Goal: Navigation & Orientation: Find specific page/section

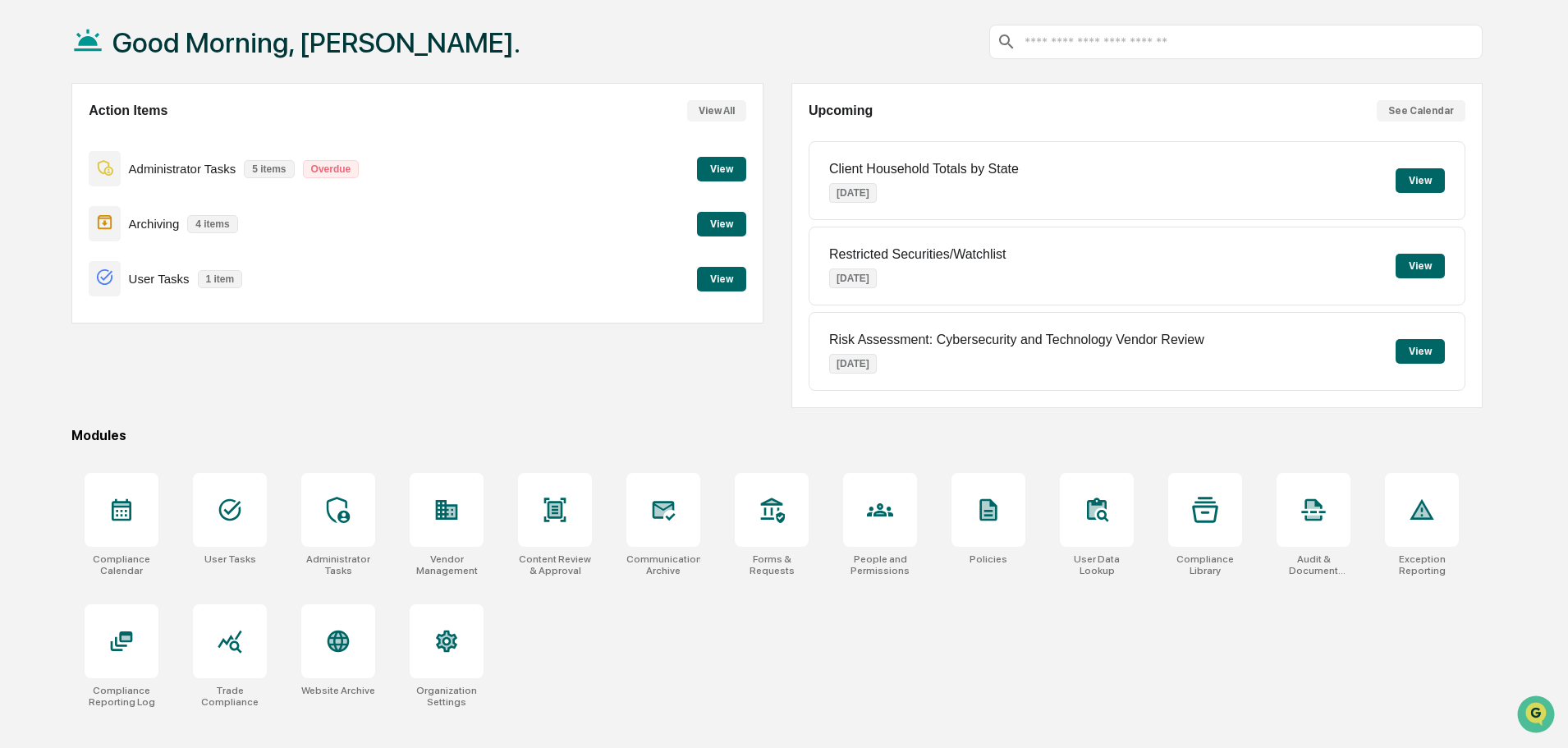
scroll to position [78, 0]
click at [719, 275] on button "View" at bounding box center [721, 278] width 49 height 25
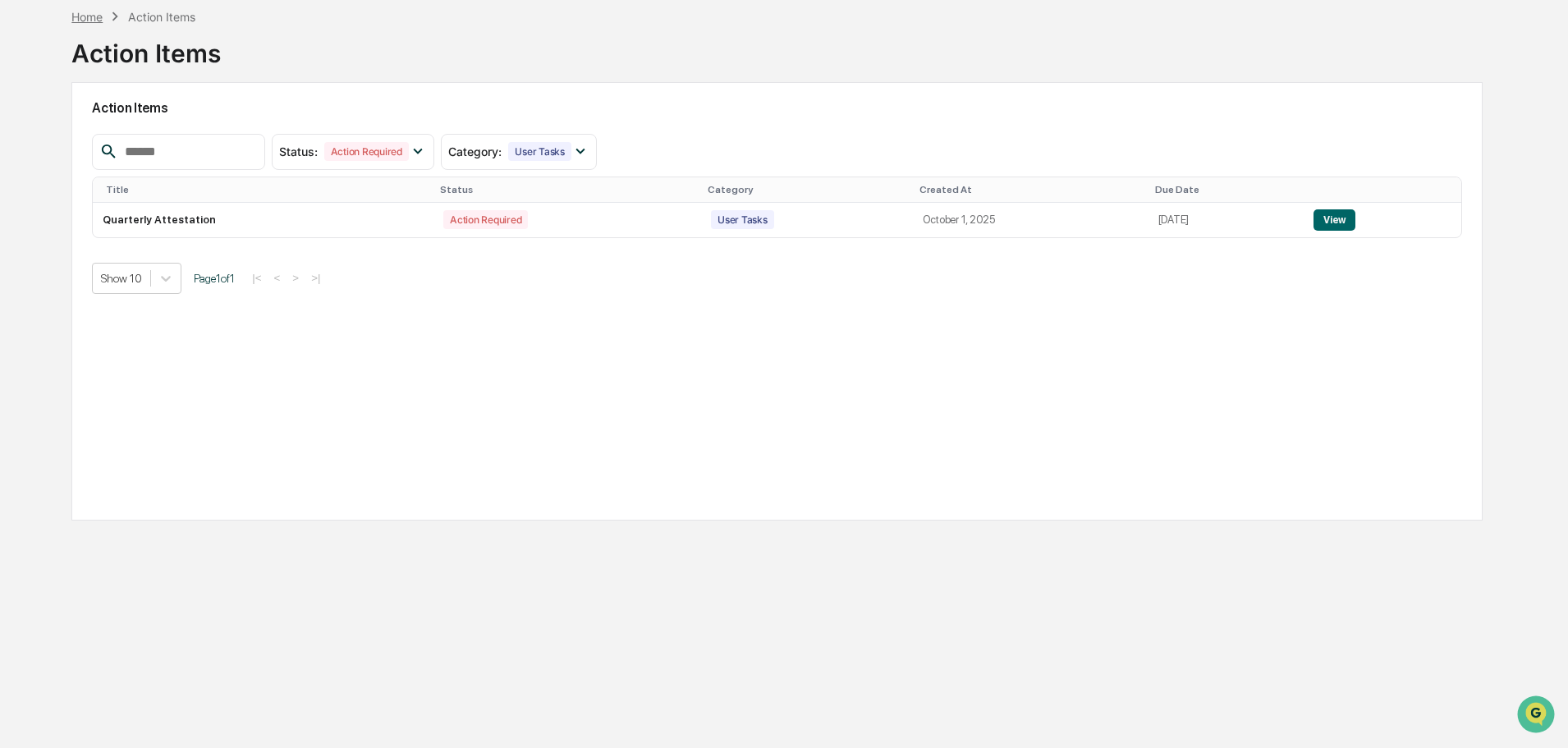
click at [90, 16] on div "Home" at bounding box center [87, 17] width 31 height 14
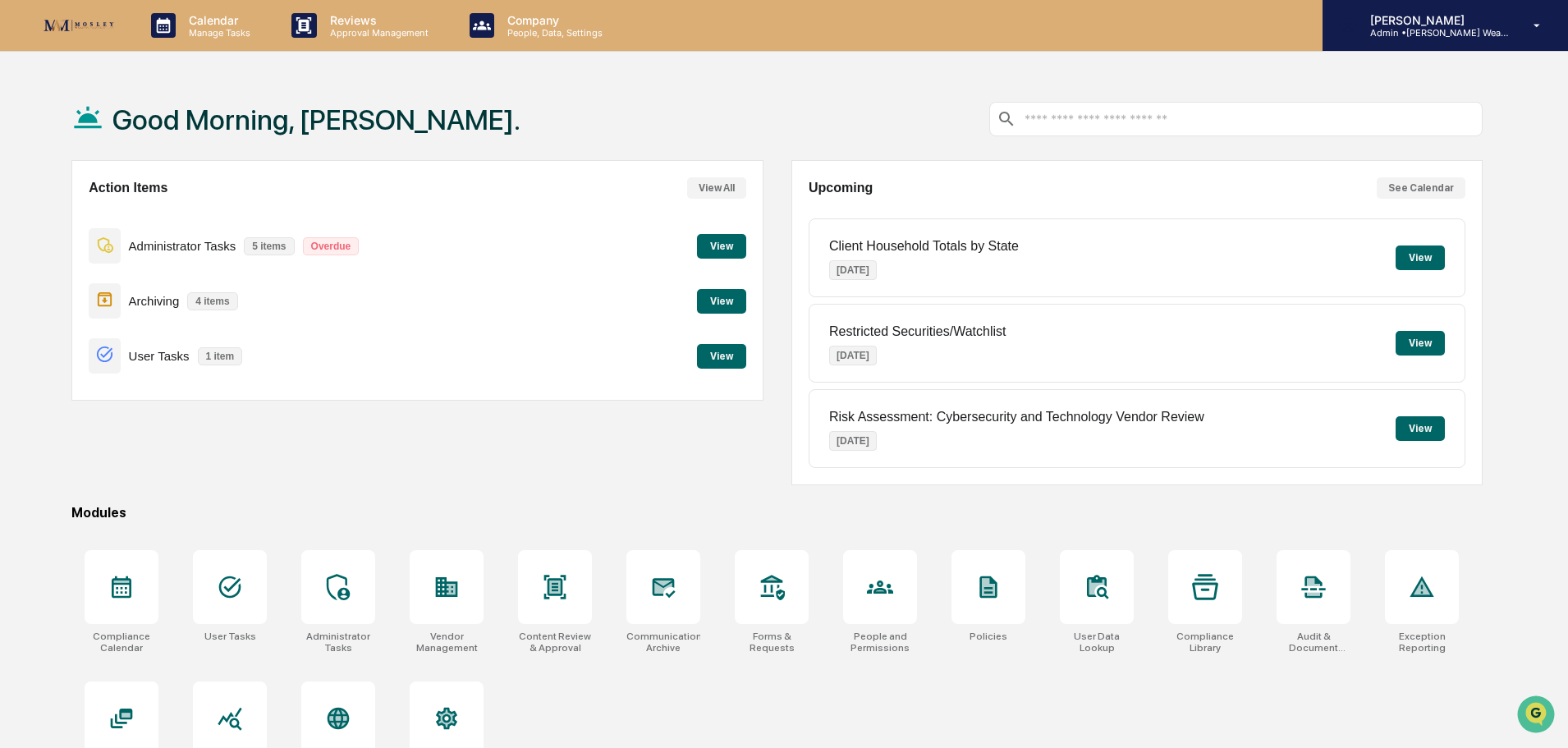
click at [1483, 24] on p "[PERSON_NAME]" at bounding box center [1433, 20] width 152 height 14
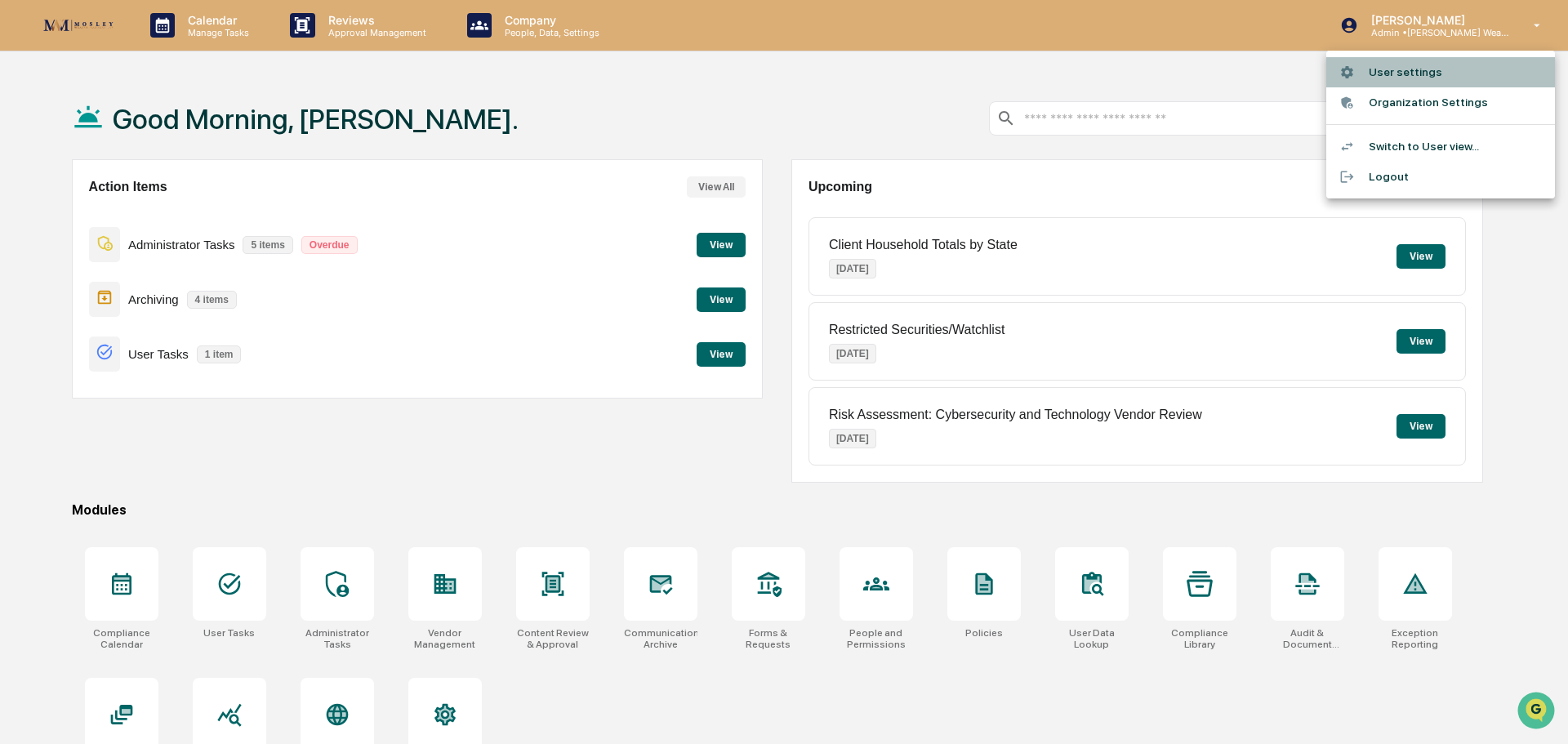
click at [1415, 67] on li "User settings" at bounding box center [1440, 72] width 229 height 31
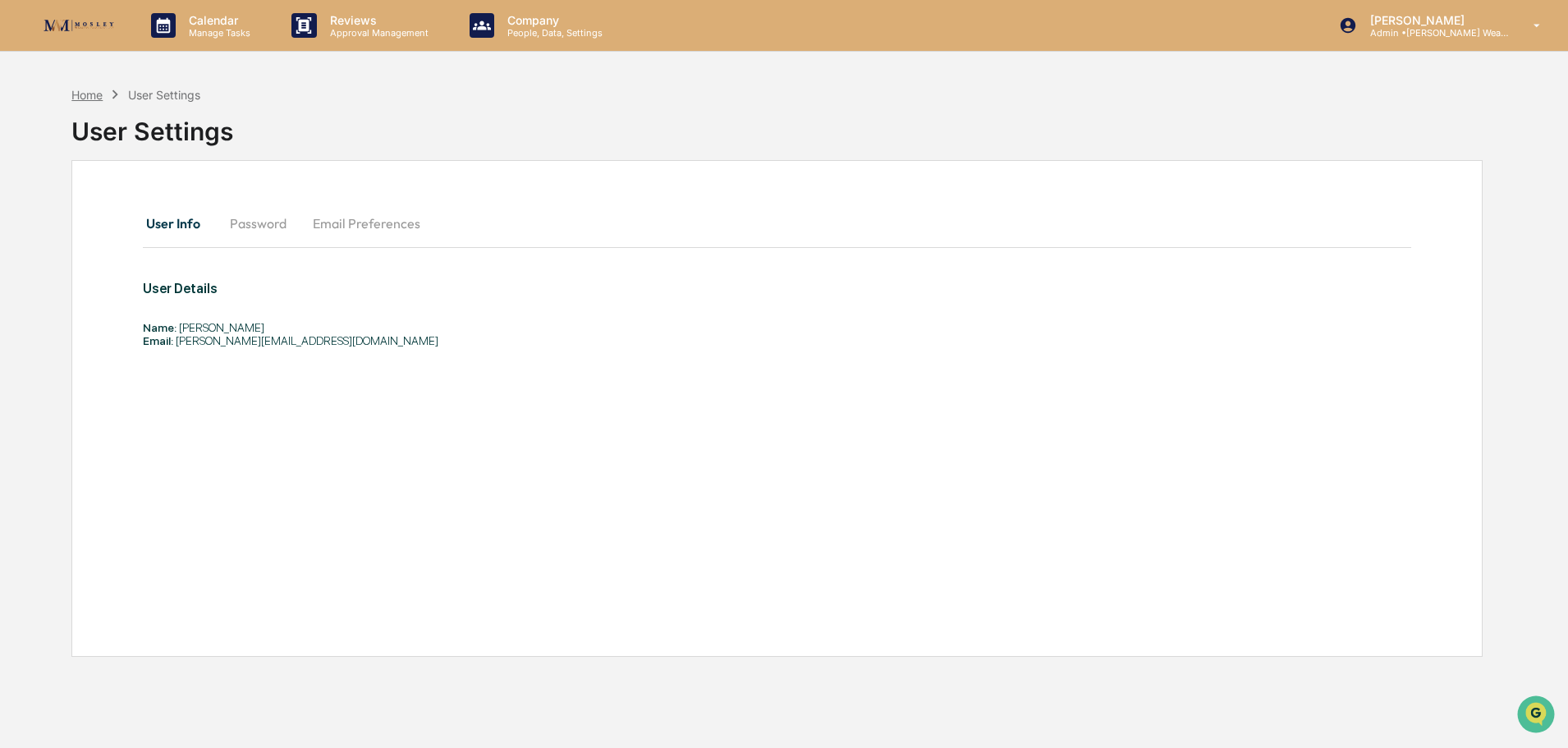
click at [79, 97] on div "Home" at bounding box center [87, 95] width 31 height 14
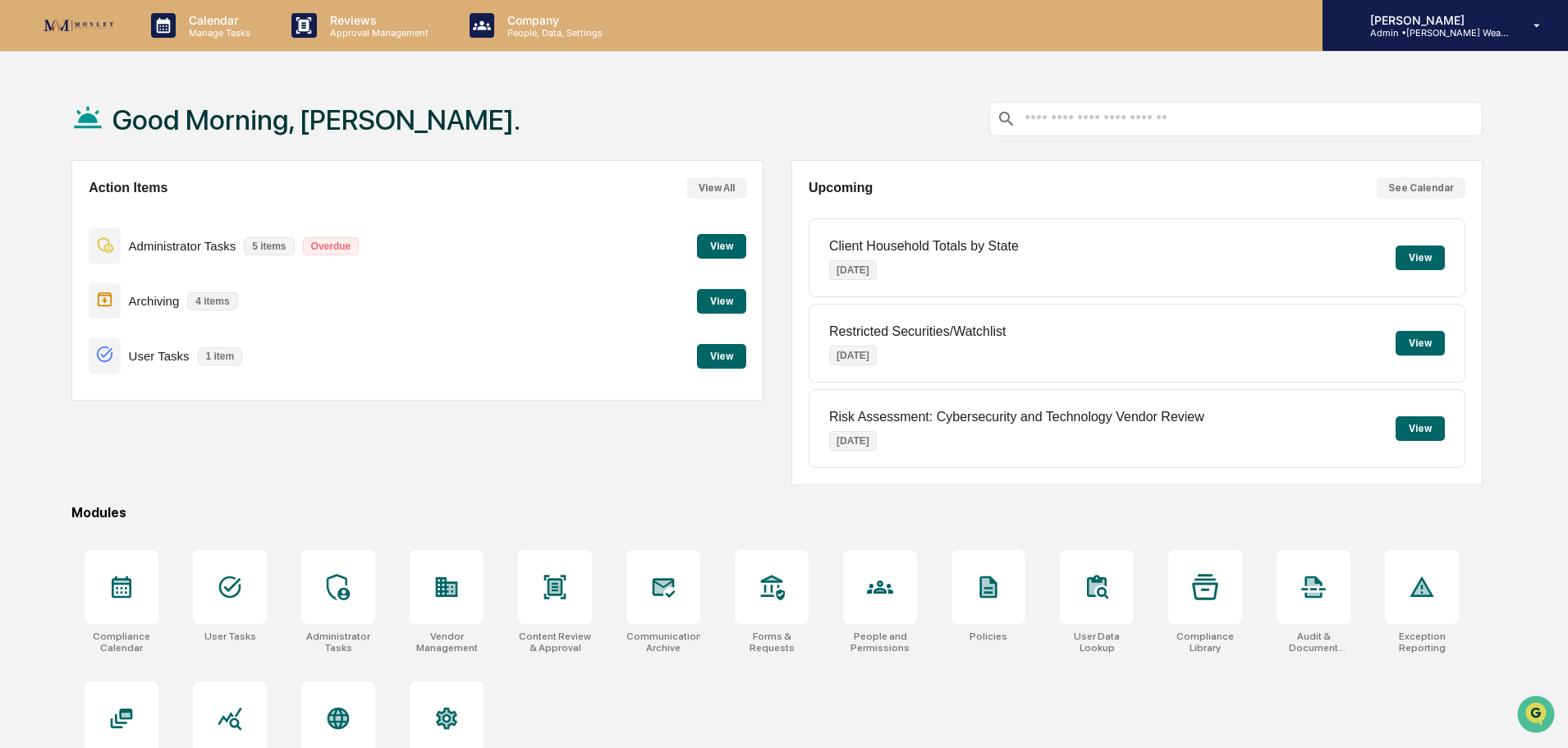
click at [1432, 32] on p "Admin • Mosley Wealth" at bounding box center [1433, 33] width 152 height 12
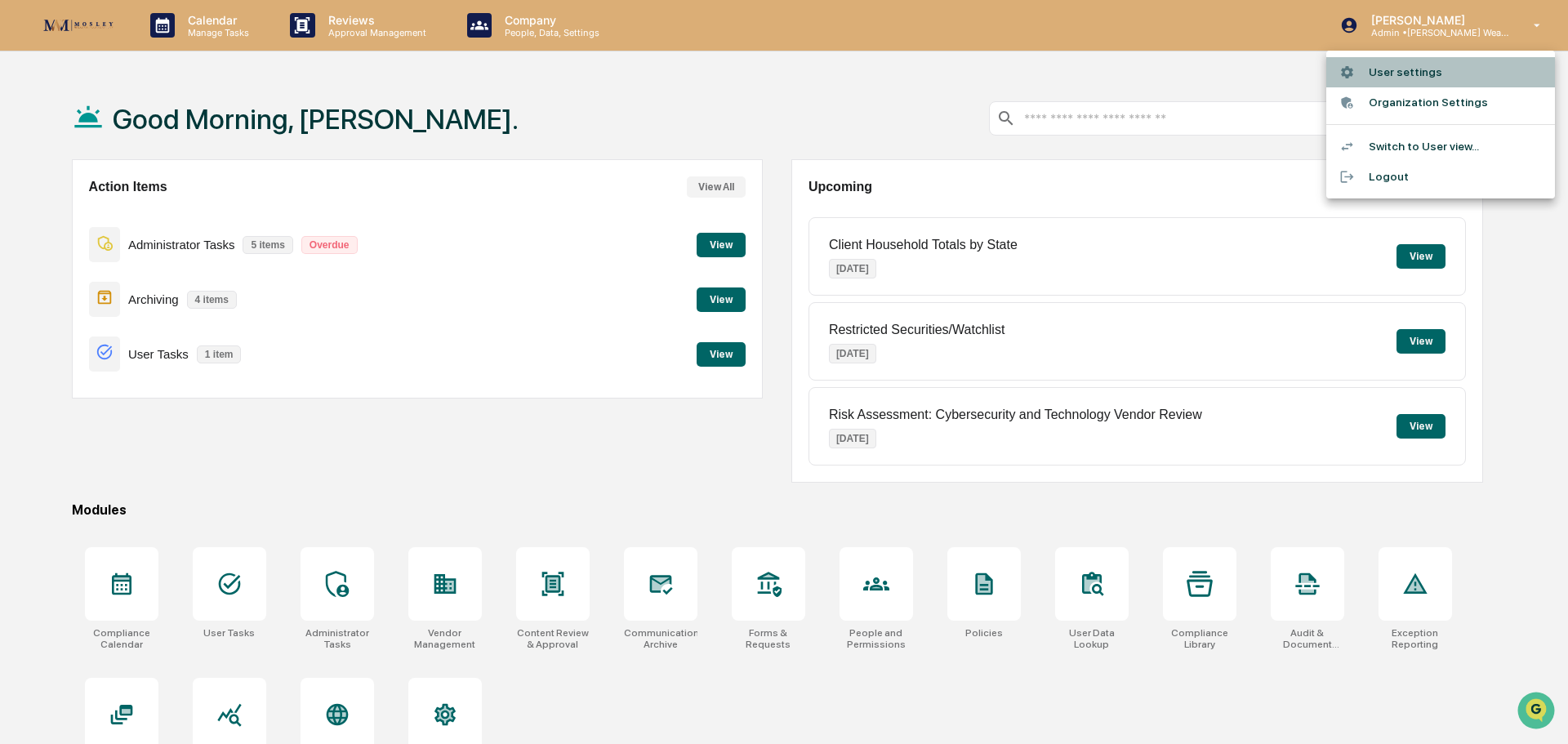
click at [1413, 69] on li "User settings" at bounding box center [1440, 72] width 229 height 31
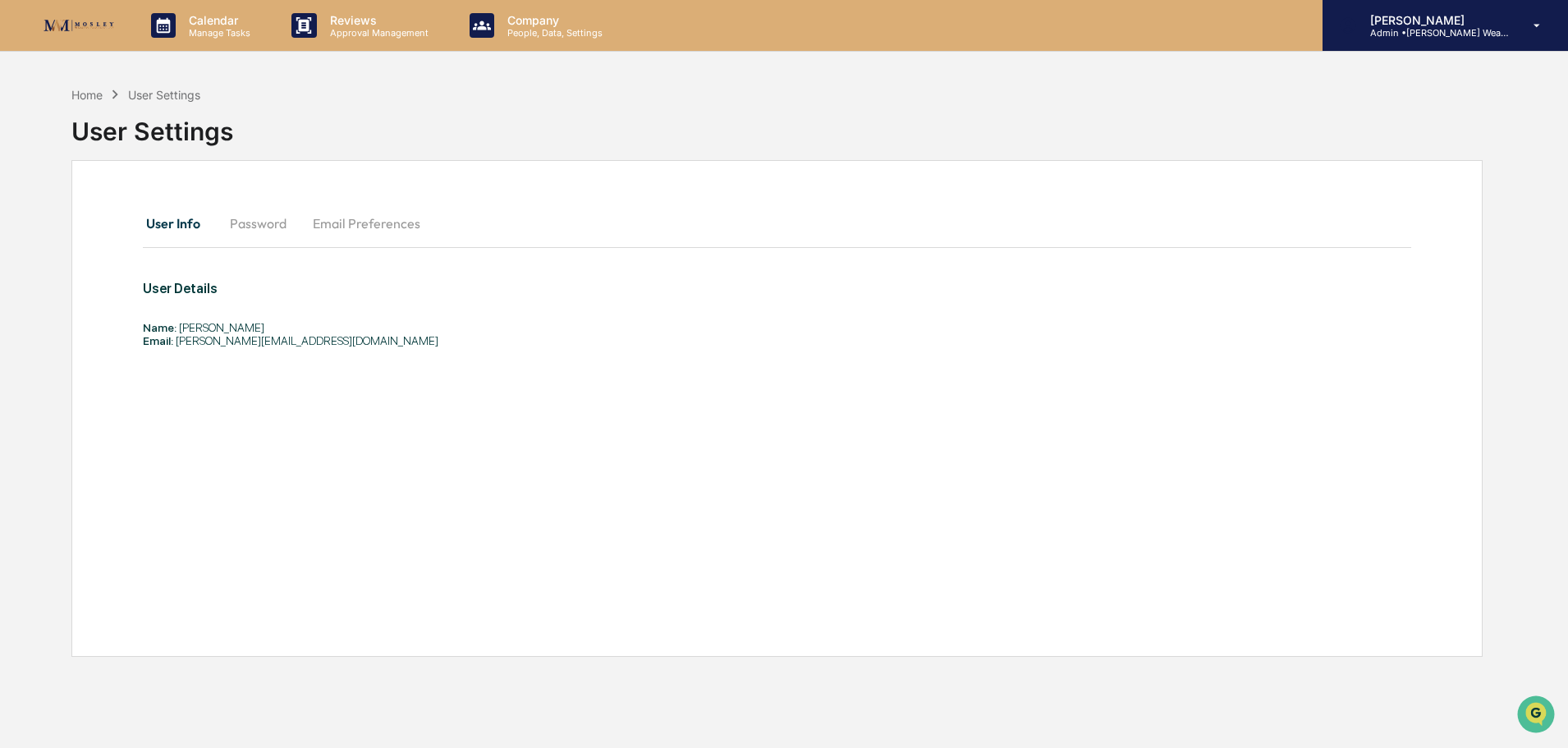
click at [1435, 36] on p "Admin • Mosley Wealth" at bounding box center [1433, 33] width 152 height 12
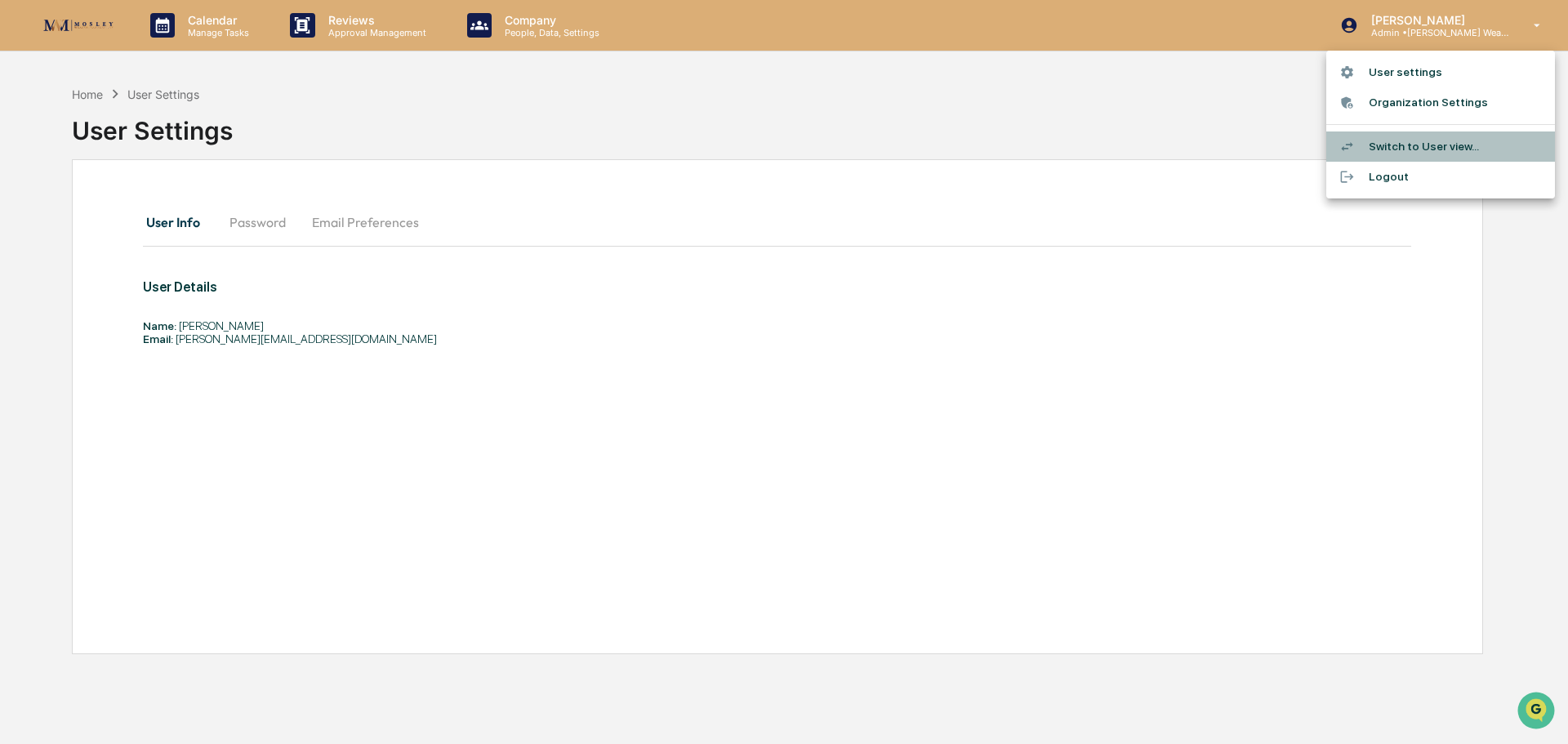
click at [1429, 139] on li "Switch to User view..." at bounding box center [1440, 147] width 229 height 31
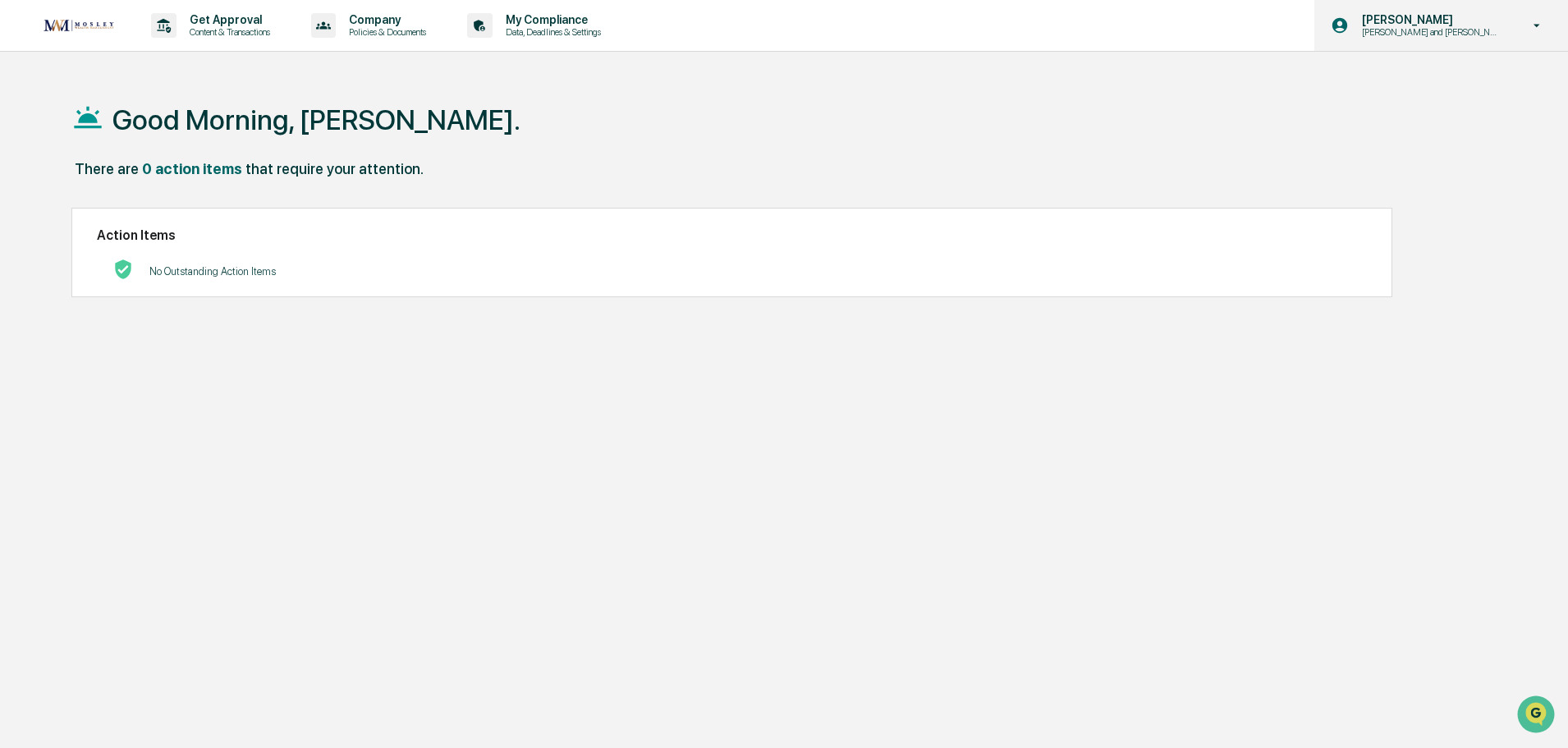
click at [1468, 28] on p "Chris and Jen Onboarding" at bounding box center [1430, 32] width 161 height 12
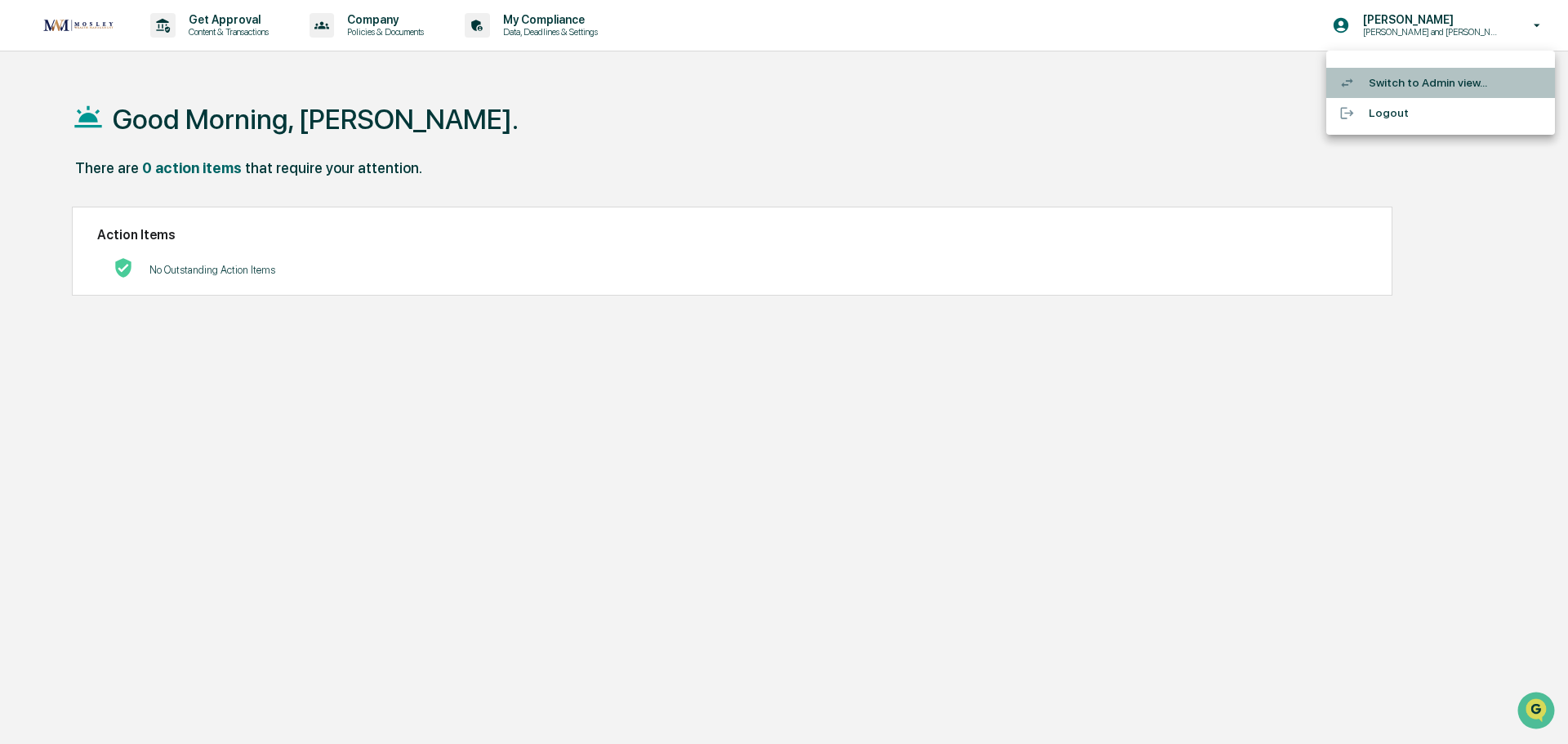
click at [1435, 81] on li "Switch to Admin view..." at bounding box center [1440, 82] width 229 height 31
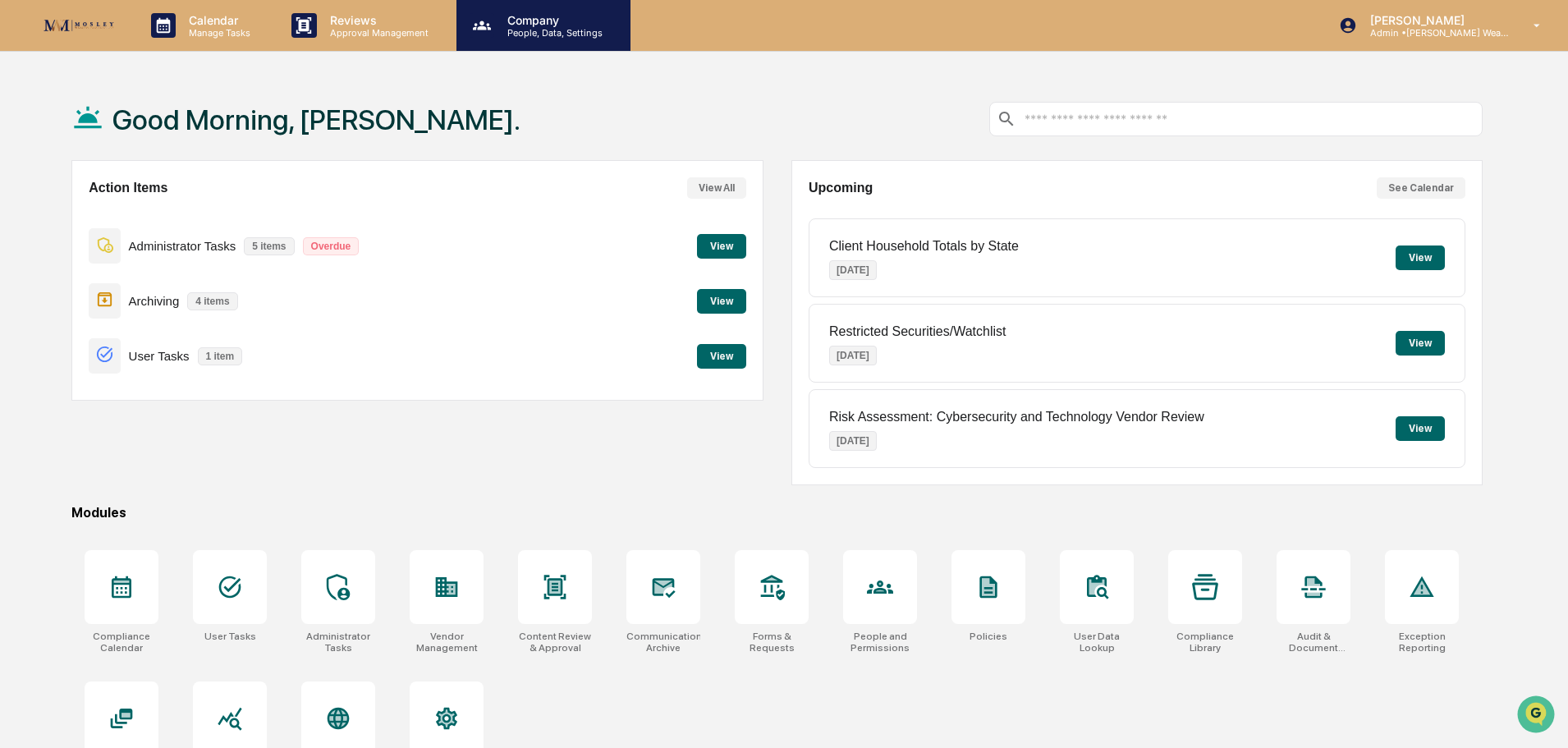
click at [539, 35] on p "People, Data, Settings" at bounding box center [552, 33] width 116 height 12
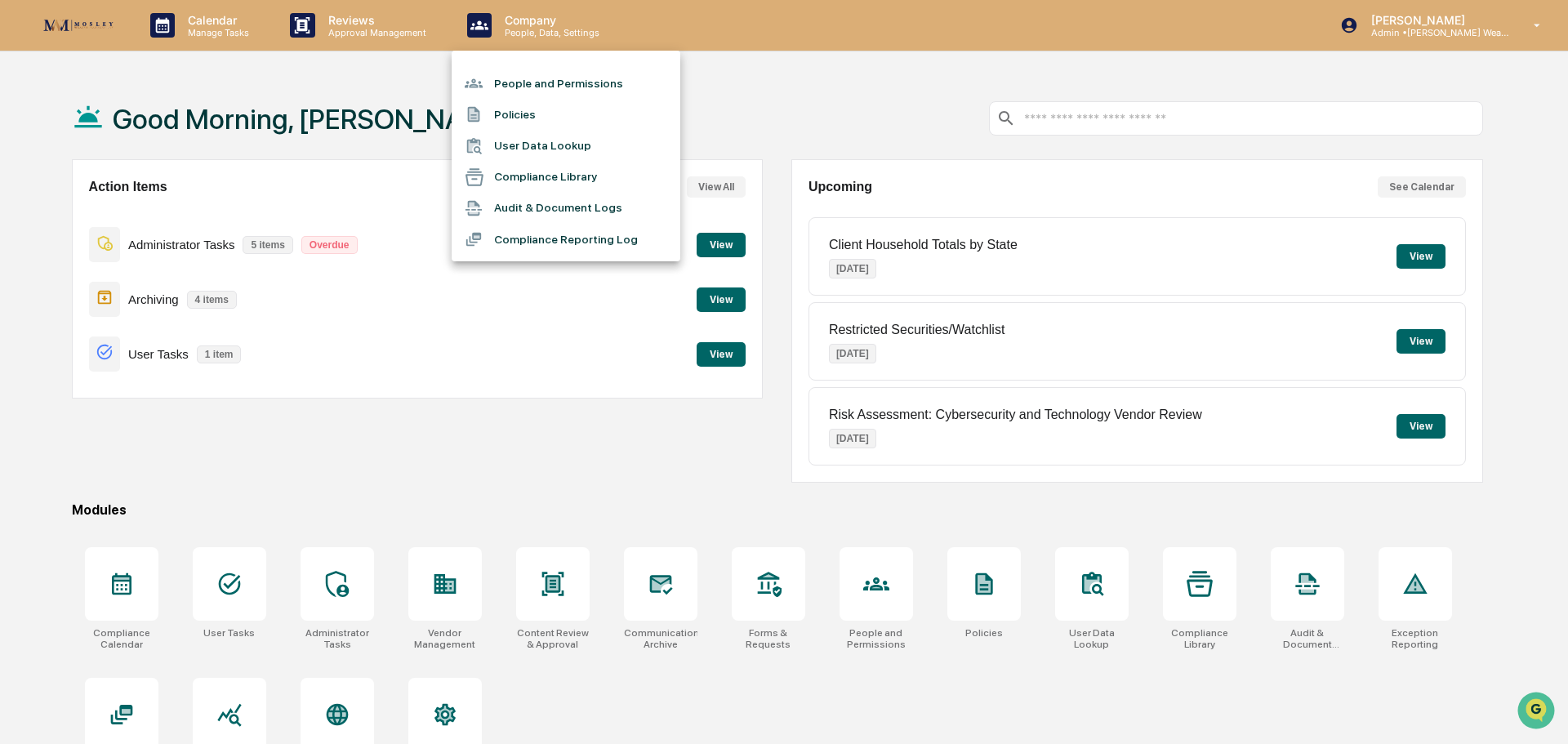
click at [526, 145] on li "User Data Lookup" at bounding box center [566, 146] width 229 height 31
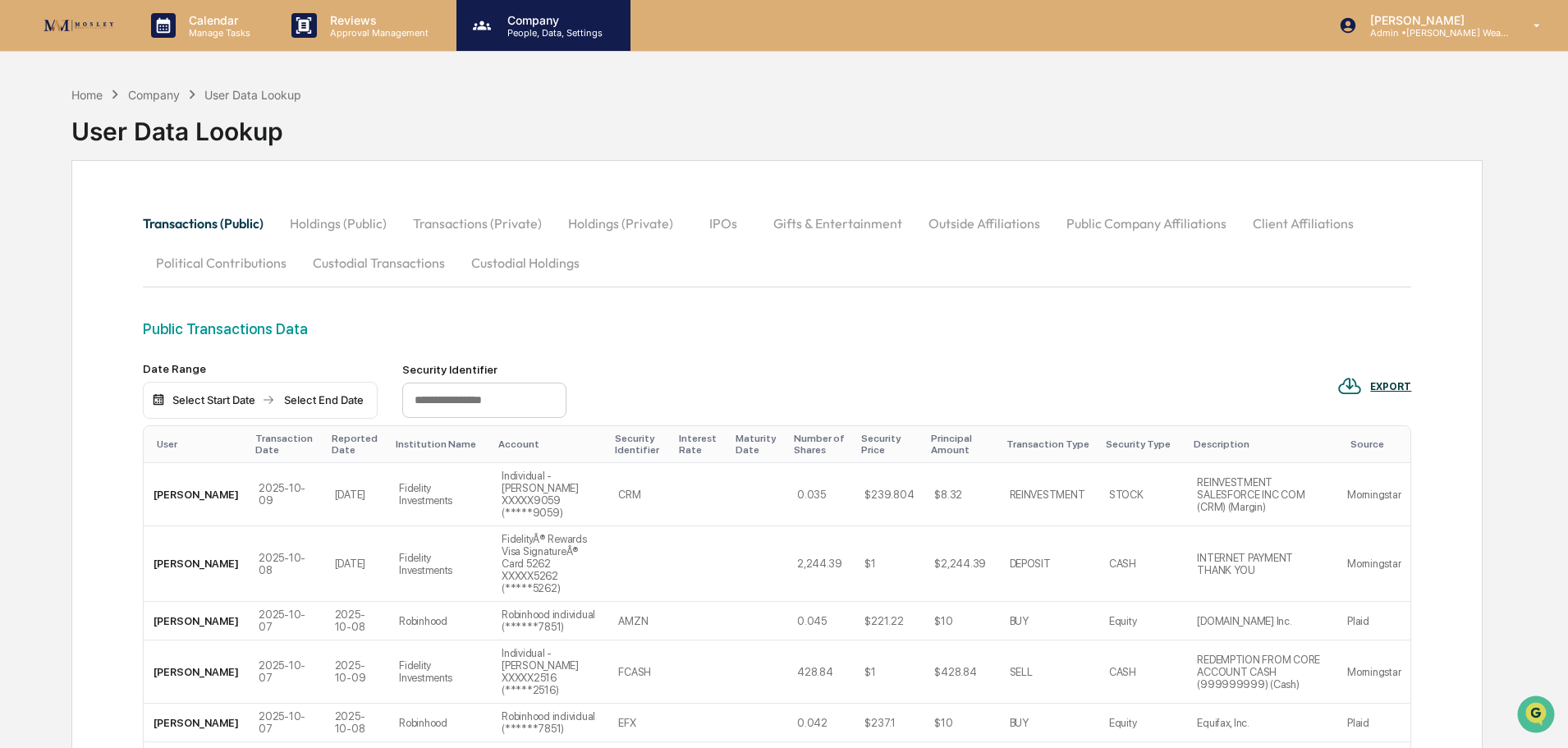
click at [524, 29] on p "People, Data, Settings" at bounding box center [552, 33] width 116 height 12
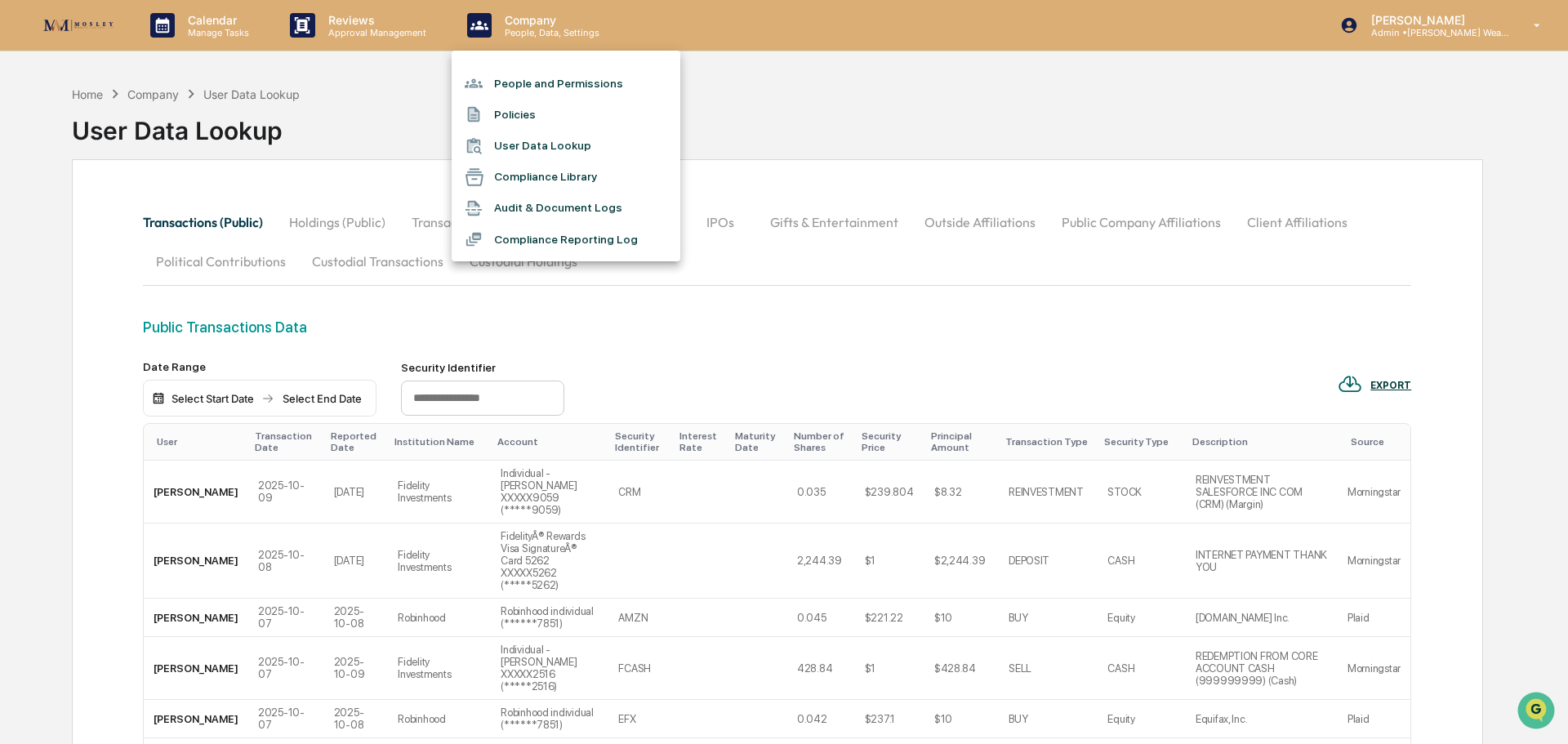
click at [417, 93] on div at bounding box center [784, 372] width 1568 height 744
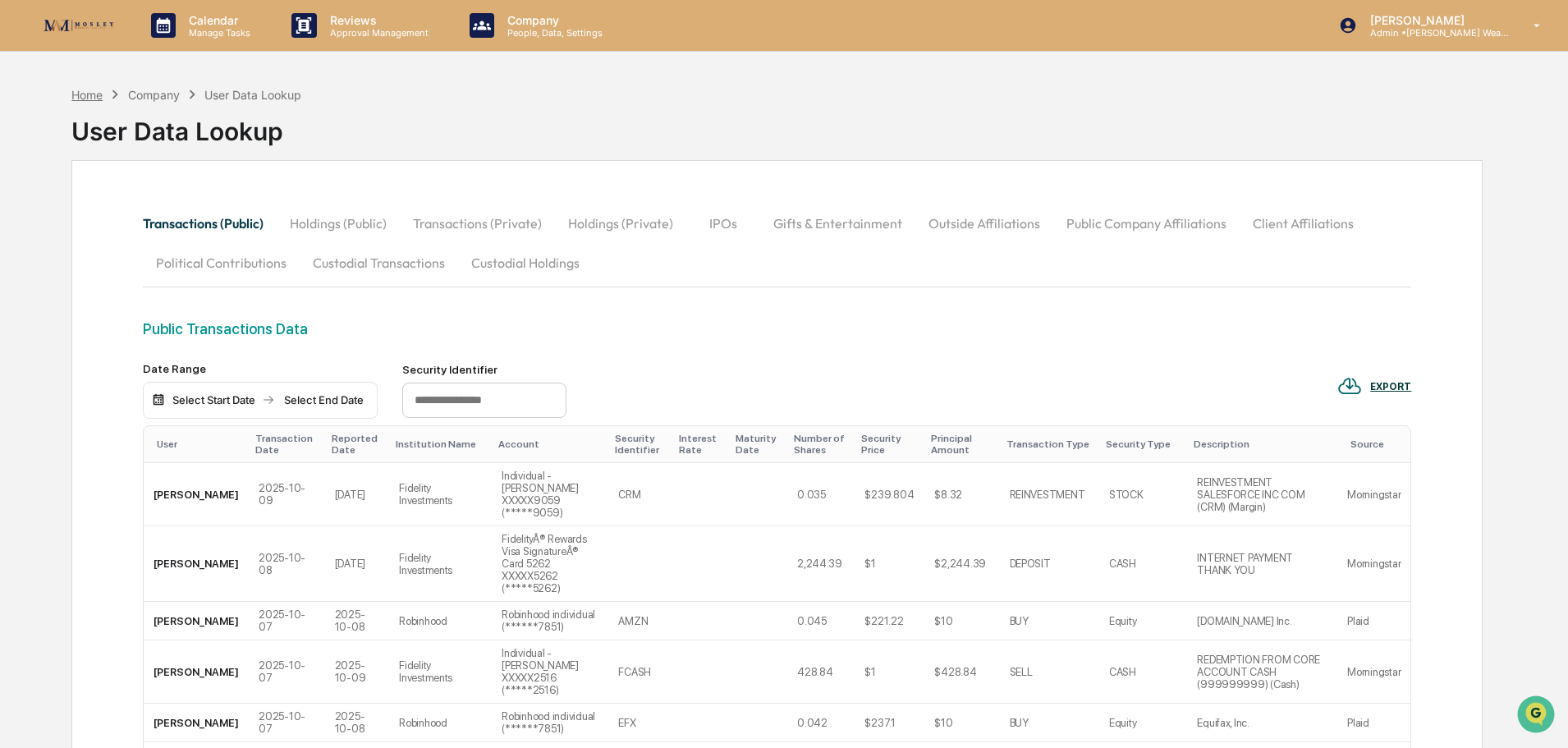
click at [88, 92] on div "Home" at bounding box center [87, 95] width 31 height 14
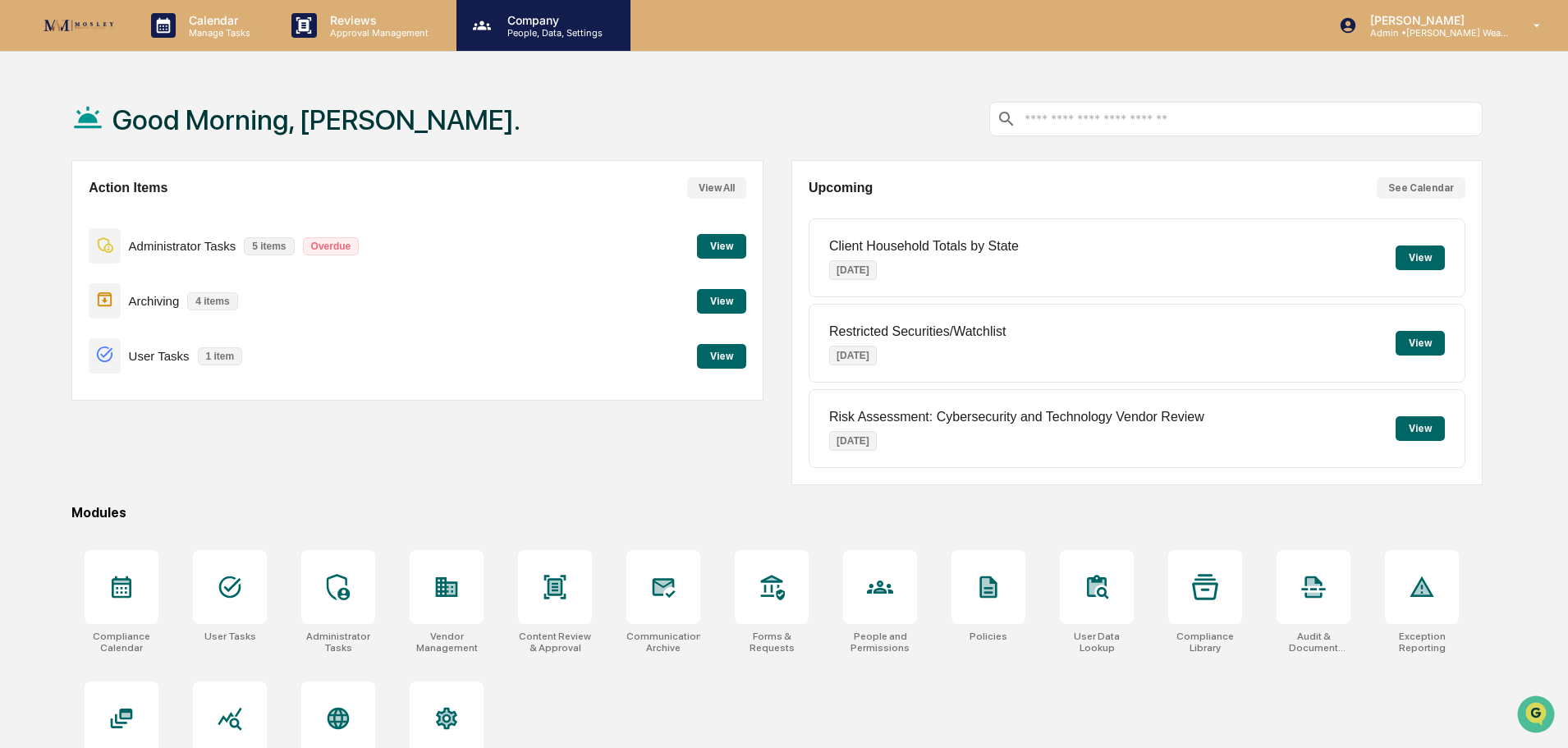
click at [520, 9] on div "Company People, Data, Settings" at bounding box center [544, 25] width 174 height 51
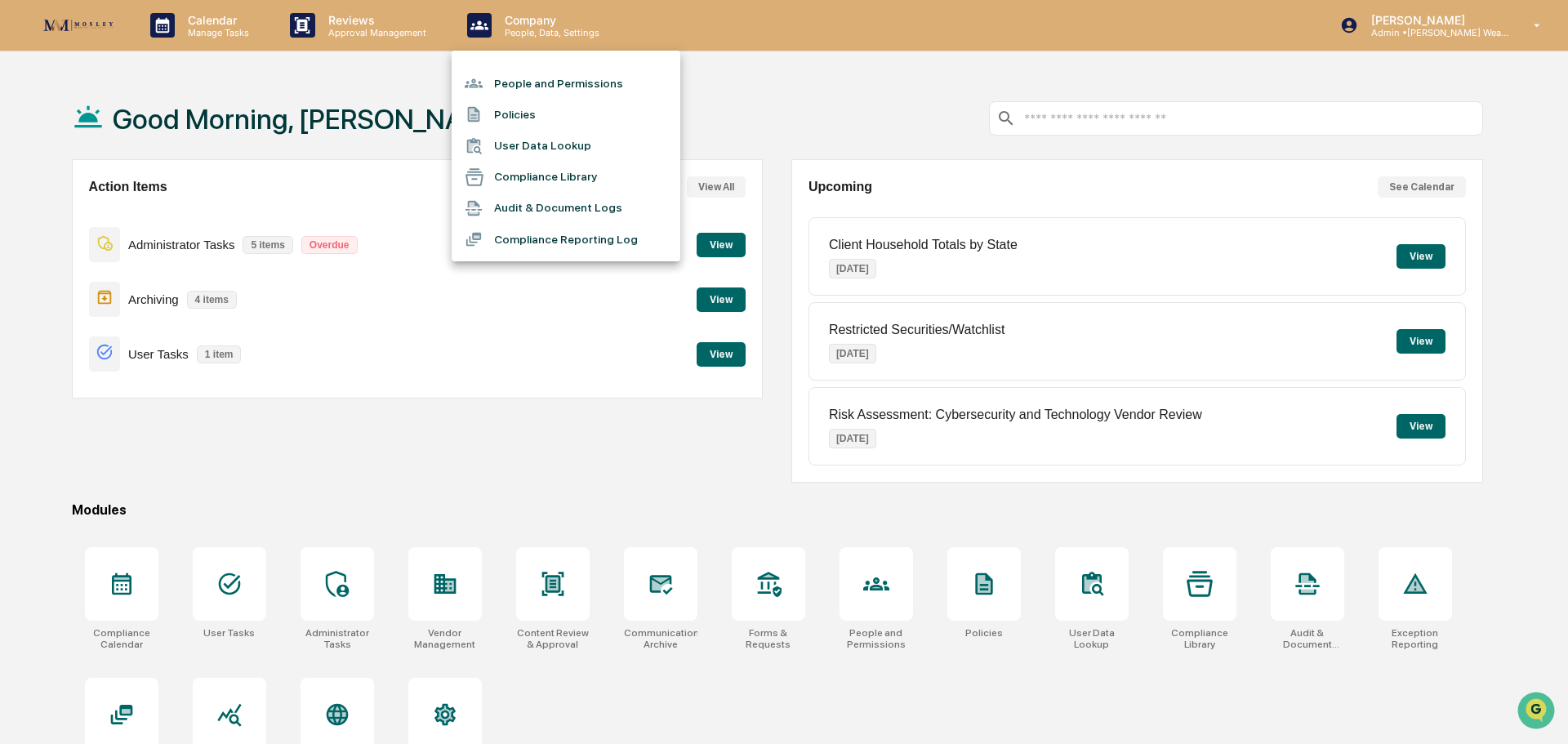
click at [566, 144] on li "User Data Lookup" at bounding box center [566, 146] width 229 height 31
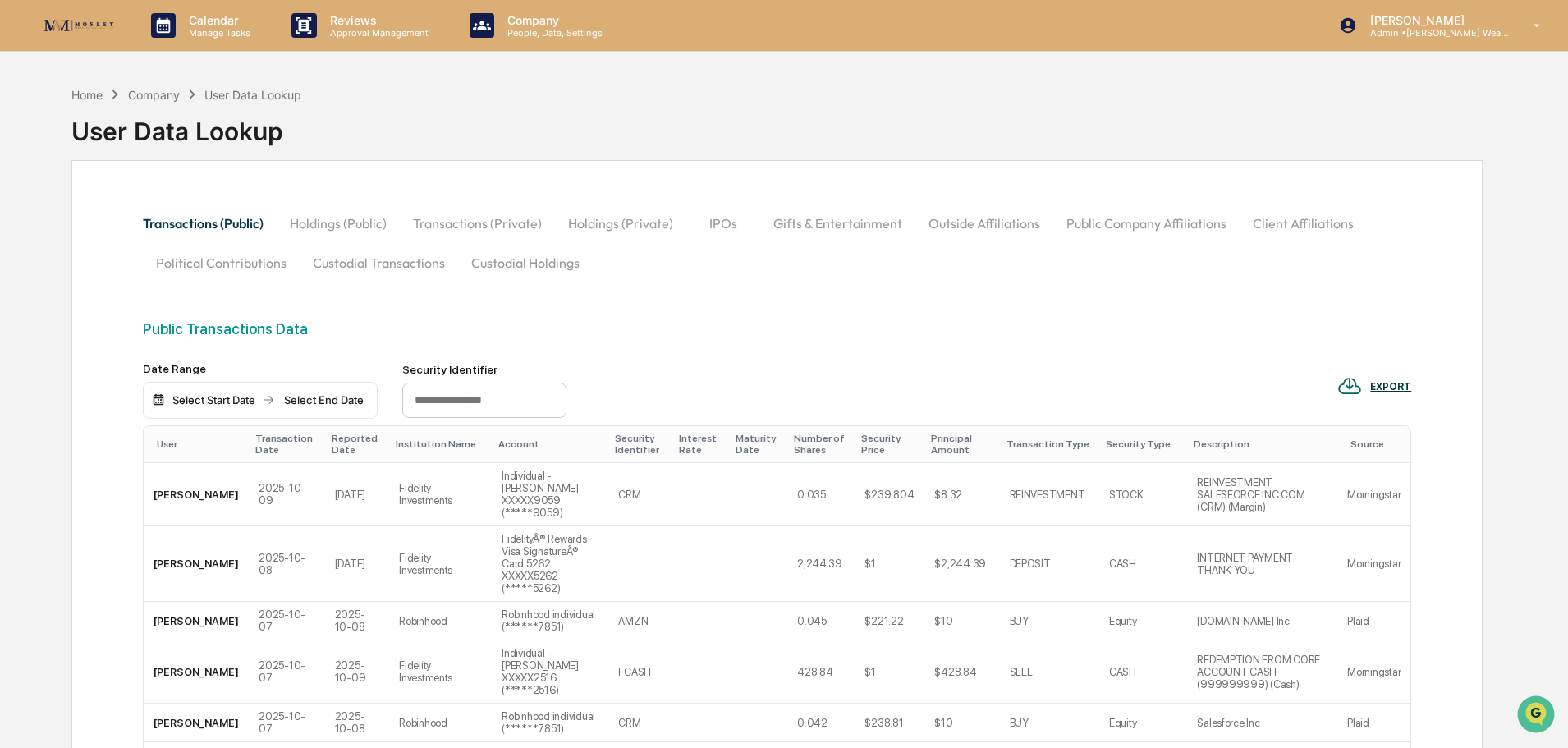
click at [506, 263] on button "Custodial Holdings" at bounding box center [525, 263] width 134 height 40
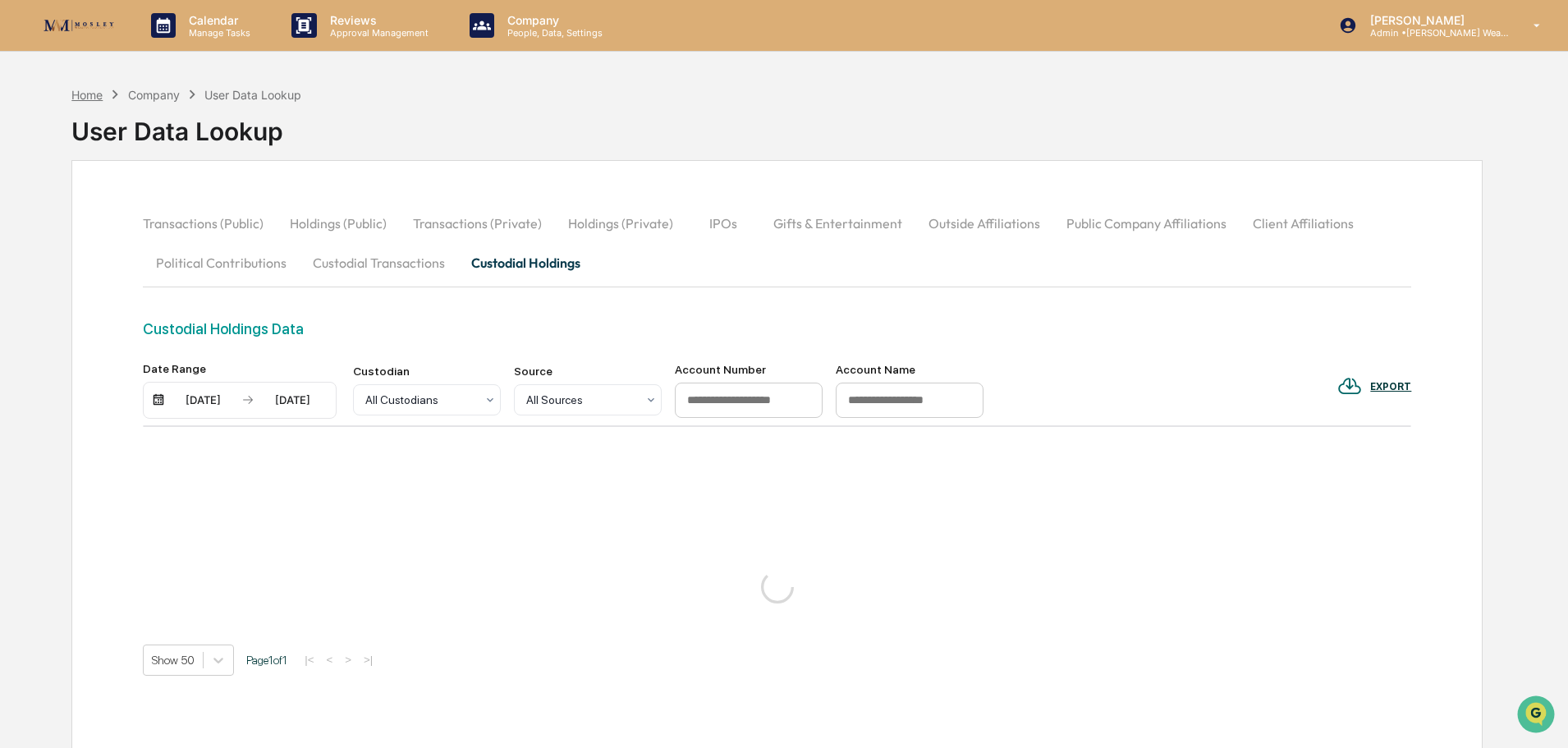
click at [82, 95] on div "Home" at bounding box center [87, 95] width 31 height 14
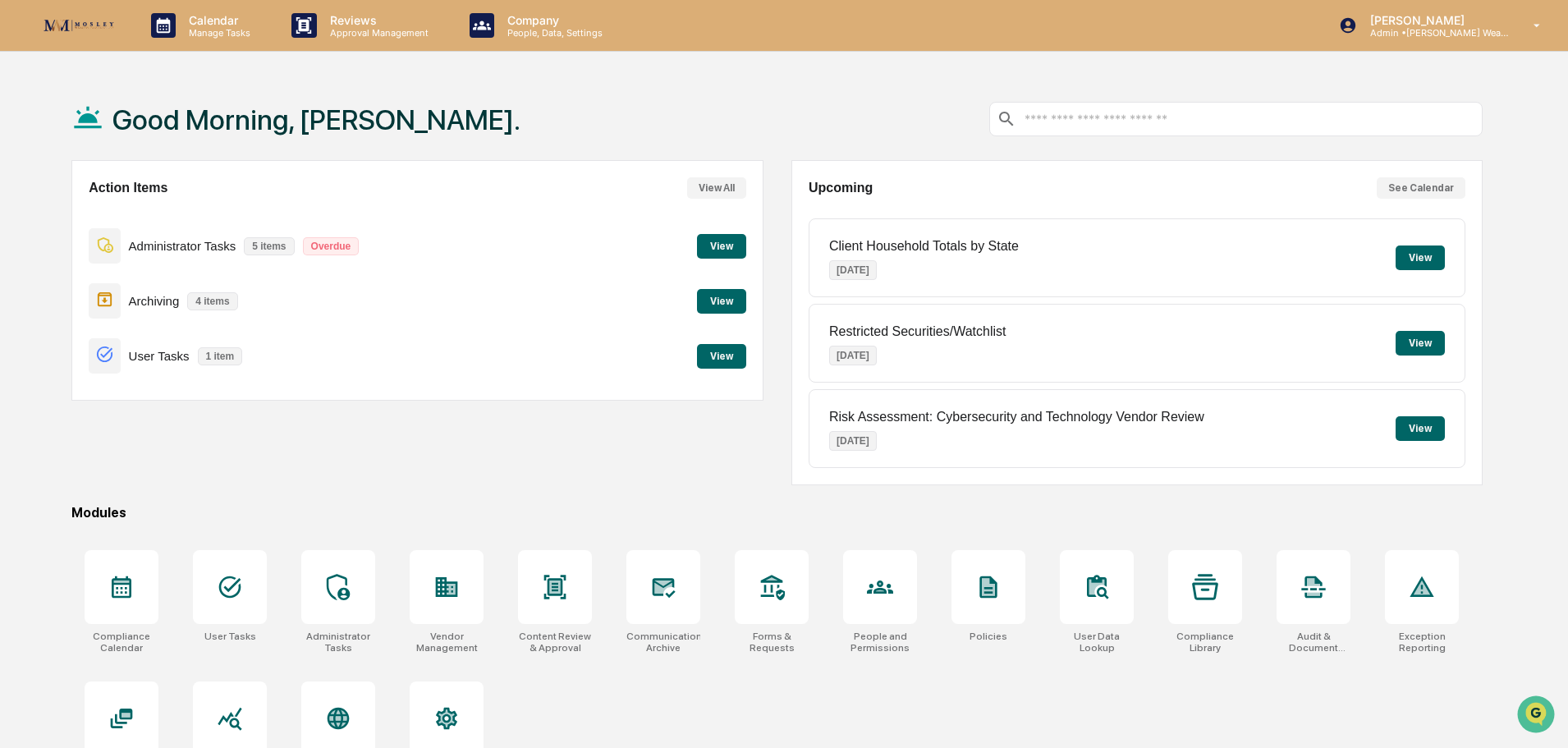
click at [1063, 121] on input "text" at bounding box center [1249, 120] width 453 height 16
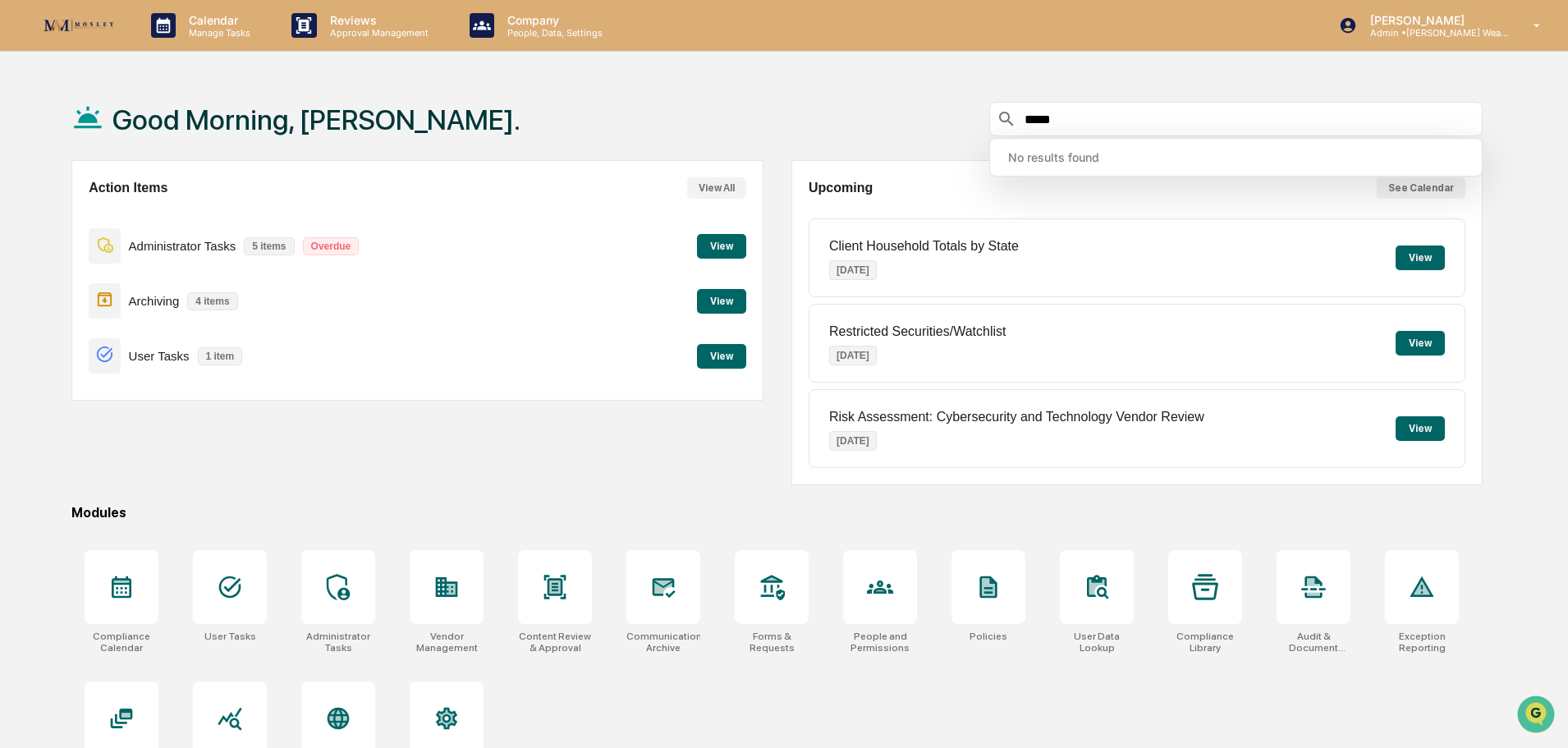
type input "*****"
drag, startPoint x: 1304, startPoint y: 82, endPoint x: 1319, endPoint y: 84, distance: 15.1
click at [1307, 82] on div "Good Morning, Chris. *****" at bounding box center [778, 119] width 1412 height 82
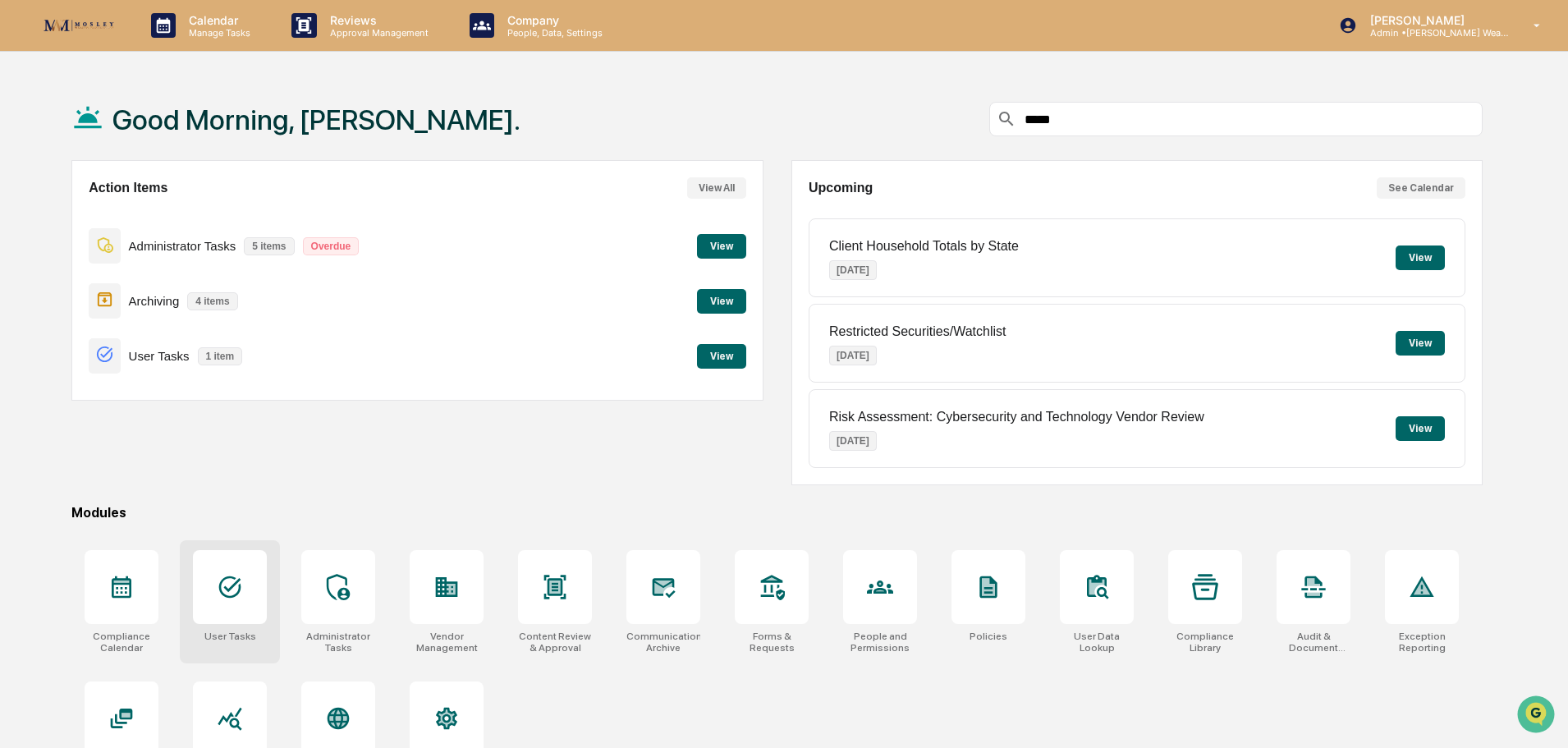
click at [231, 601] on div at bounding box center [230, 587] width 26 height 26
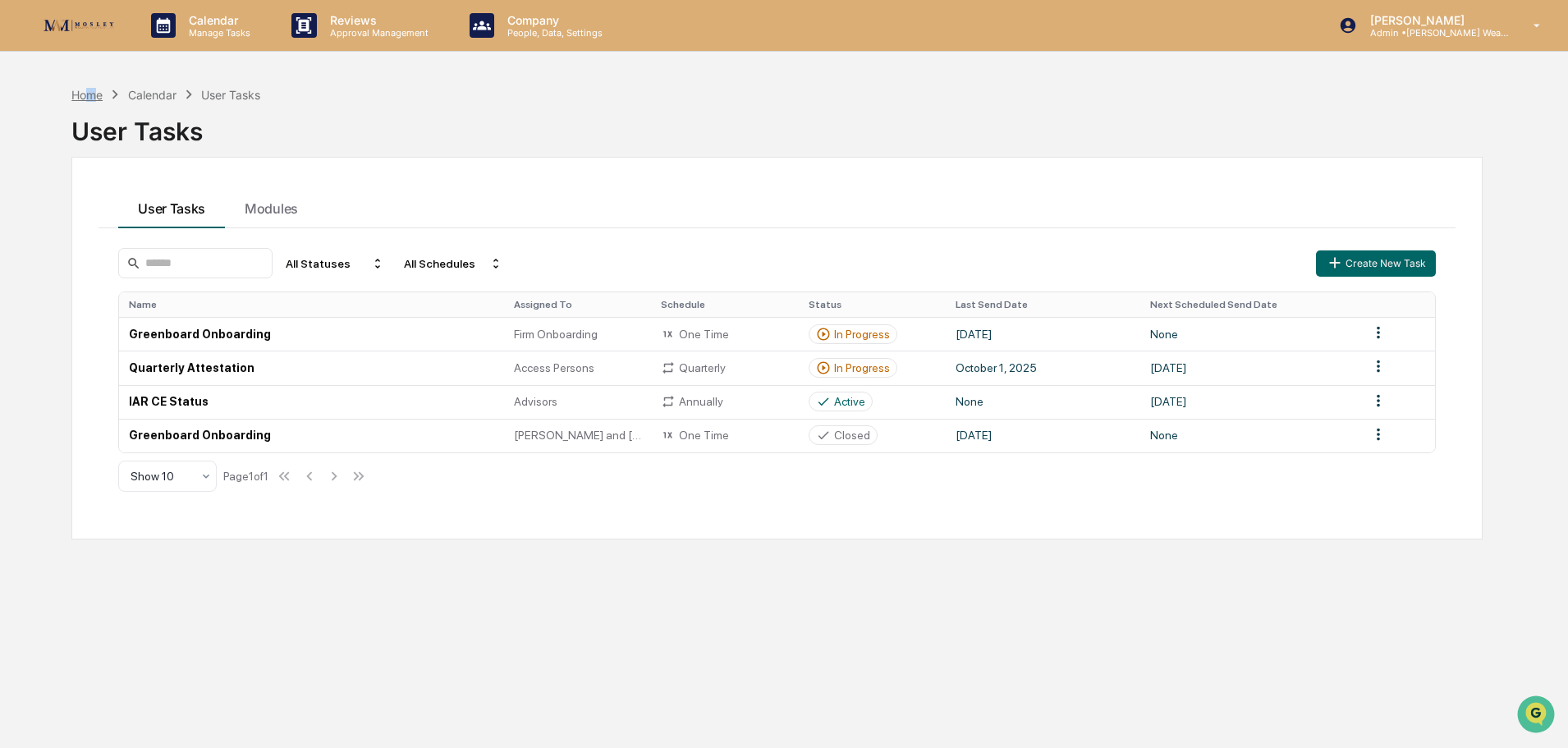
click at [92, 92] on div "Home" at bounding box center [87, 95] width 31 height 14
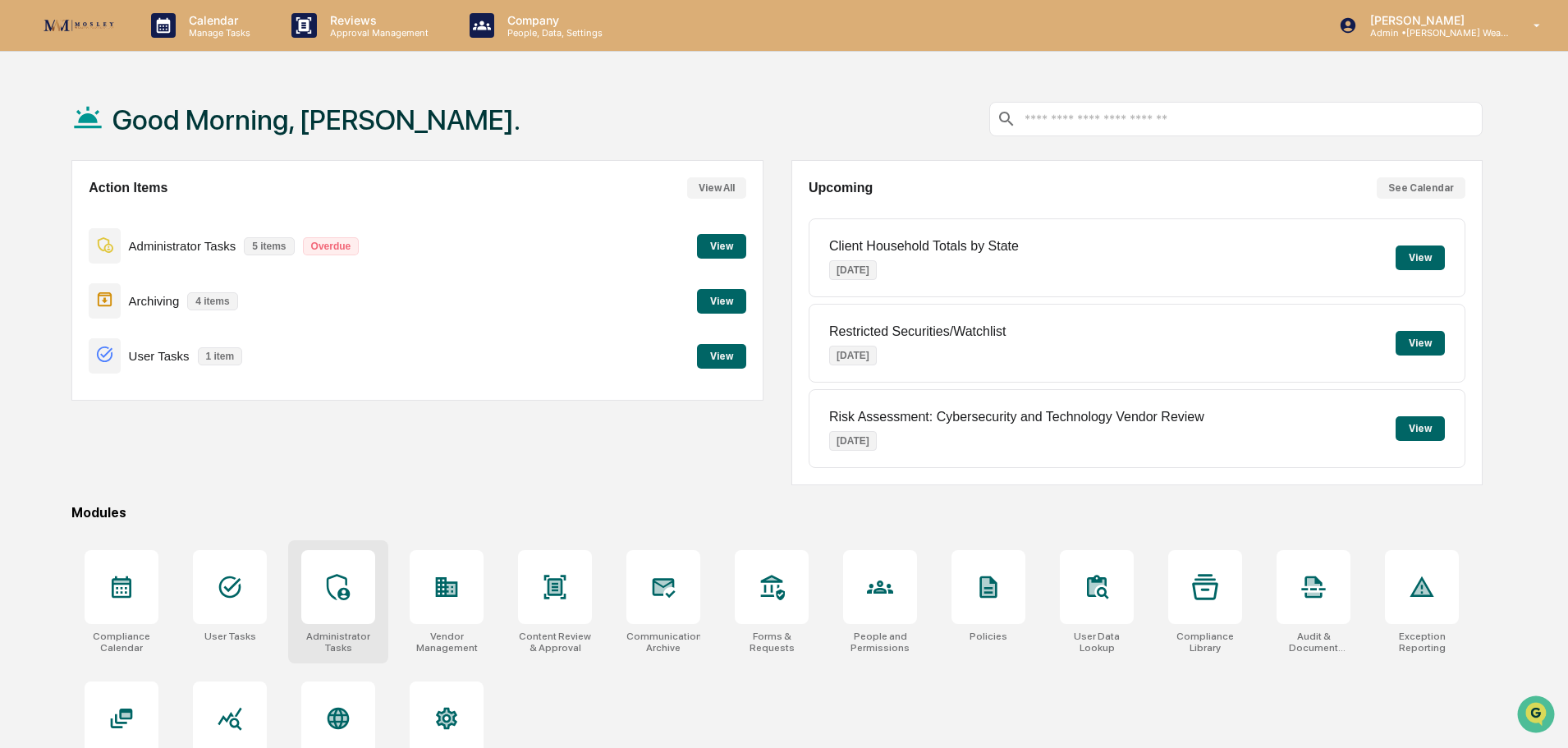
click at [340, 603] on div at bounding box center [338, 588] width 74 height 74
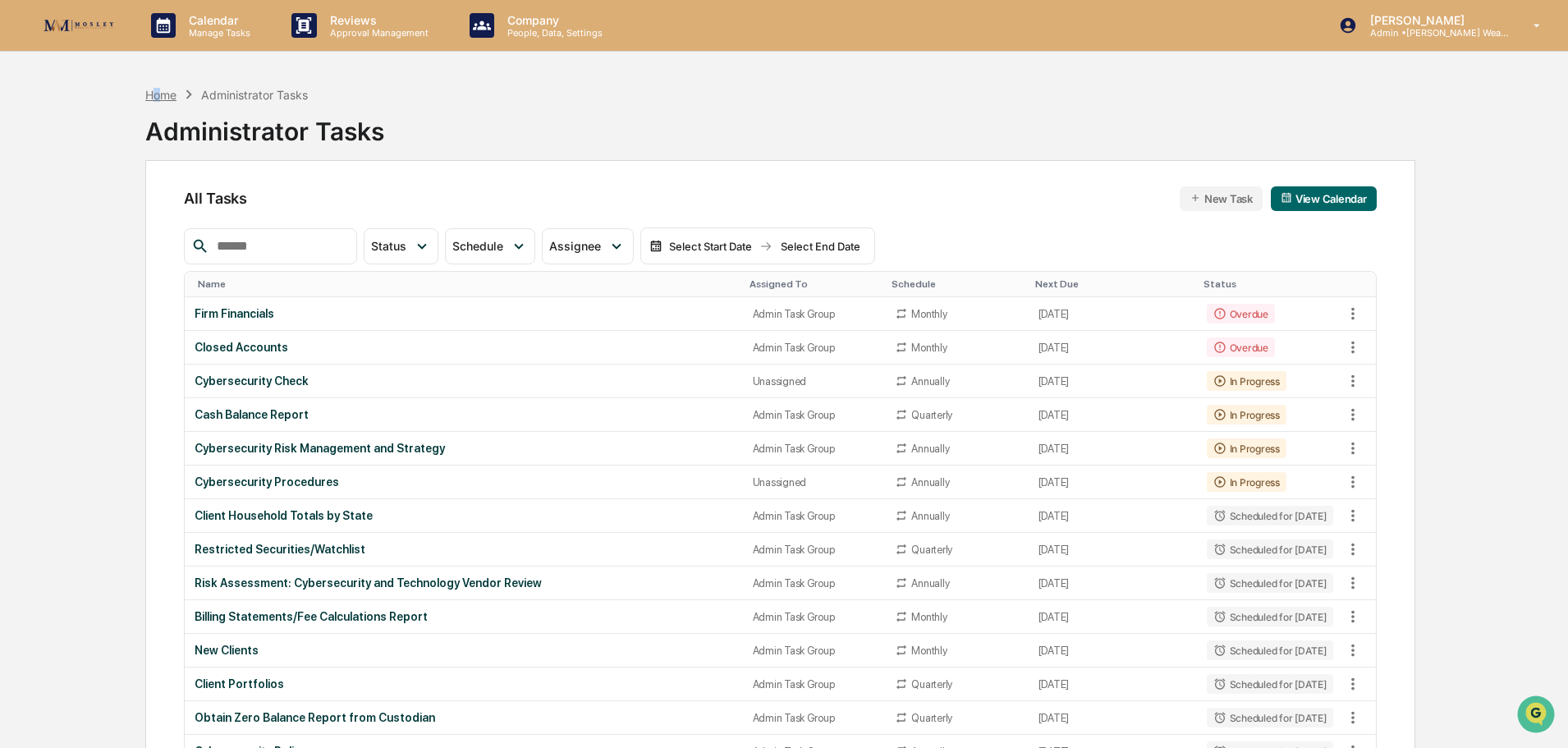
click at [157, 94] on div "Home" at bounding box center [160, 95] width 31 height 14
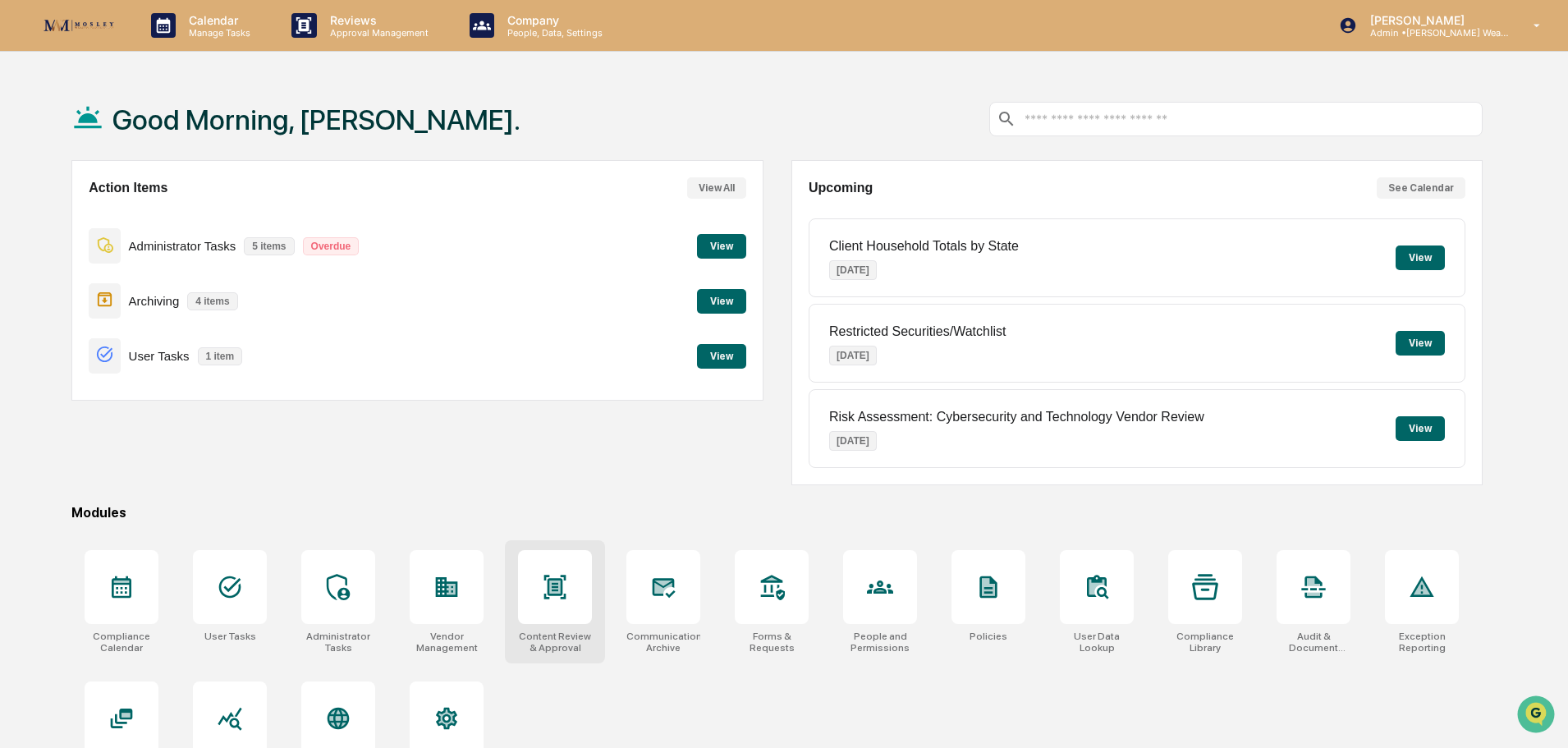
click at [561, 607] on div at bounding box center [555, 588] width 74 height 74
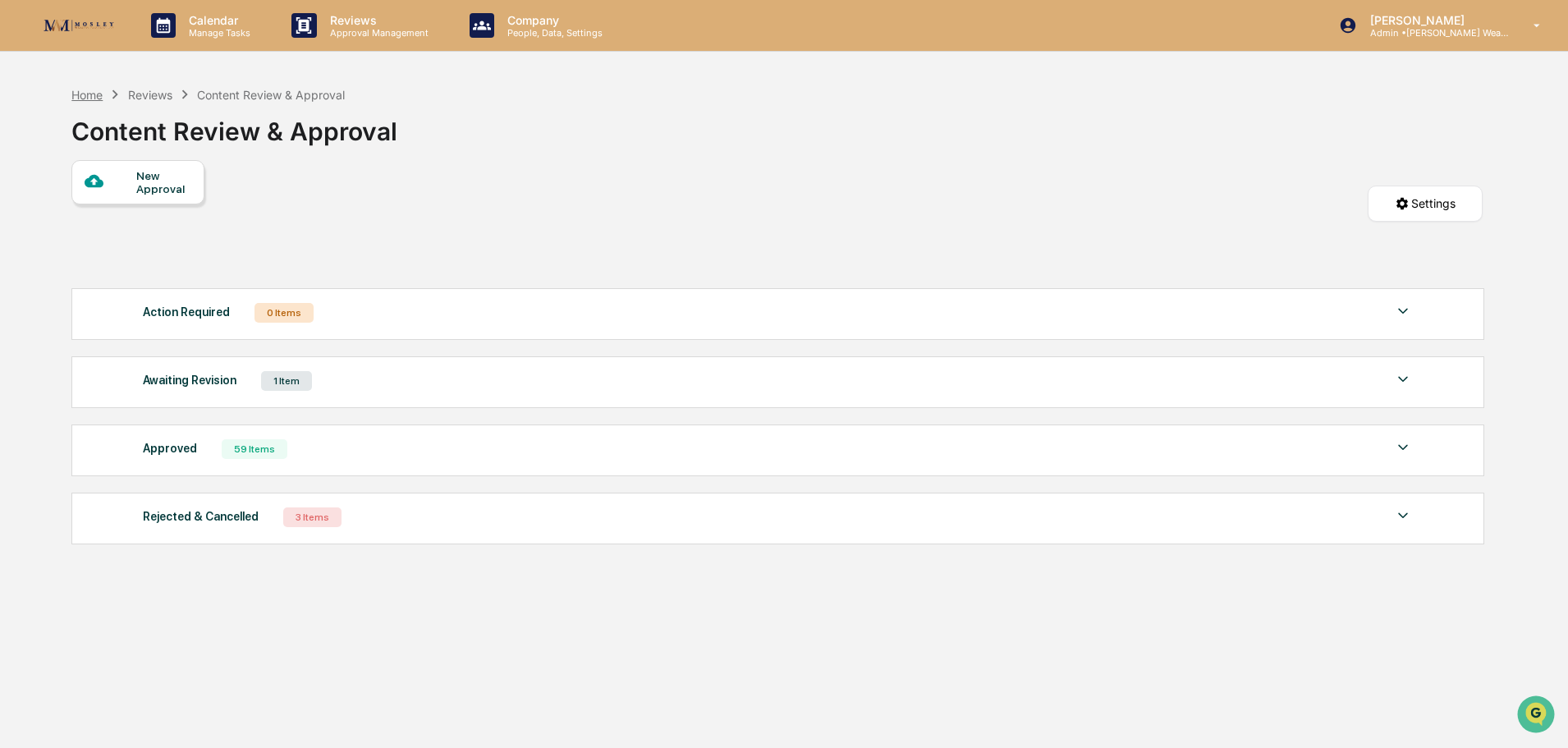
click at [92, 98] on div "Home" at bounding box center [87, 95] width 31 height 14
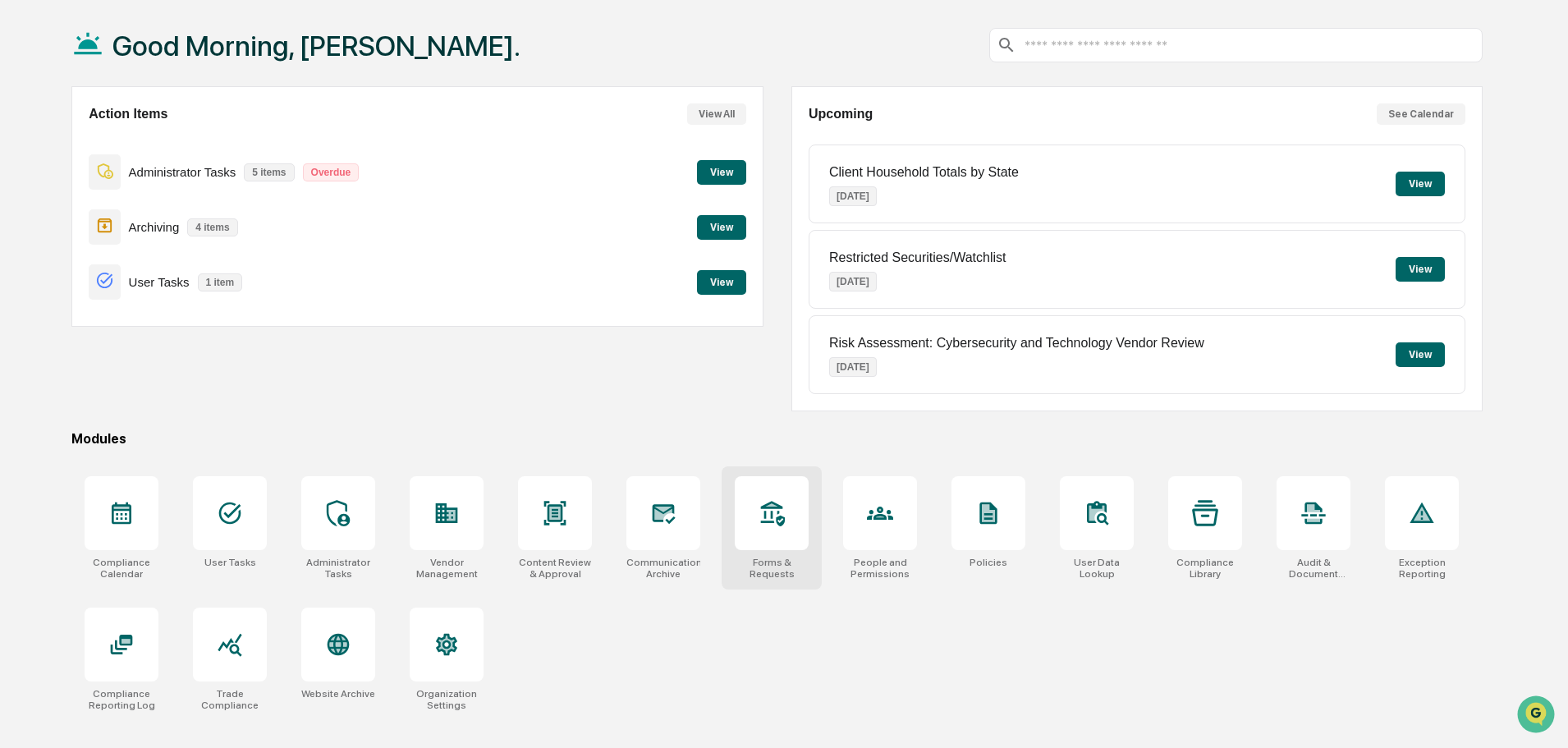
scroll to position [78, 0]
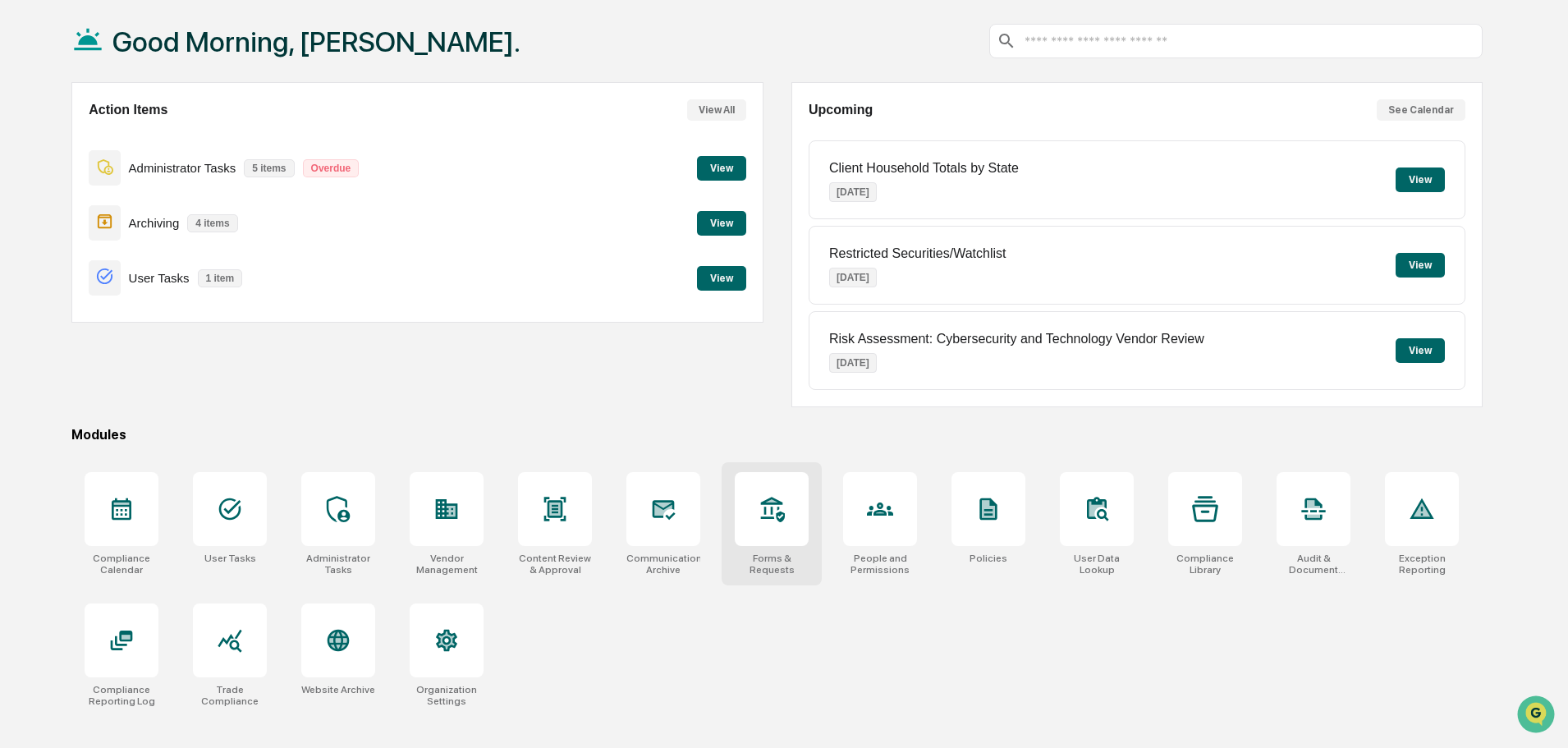
click at [789, 512] on div at bounding box center [772, 509] width 74 height 74
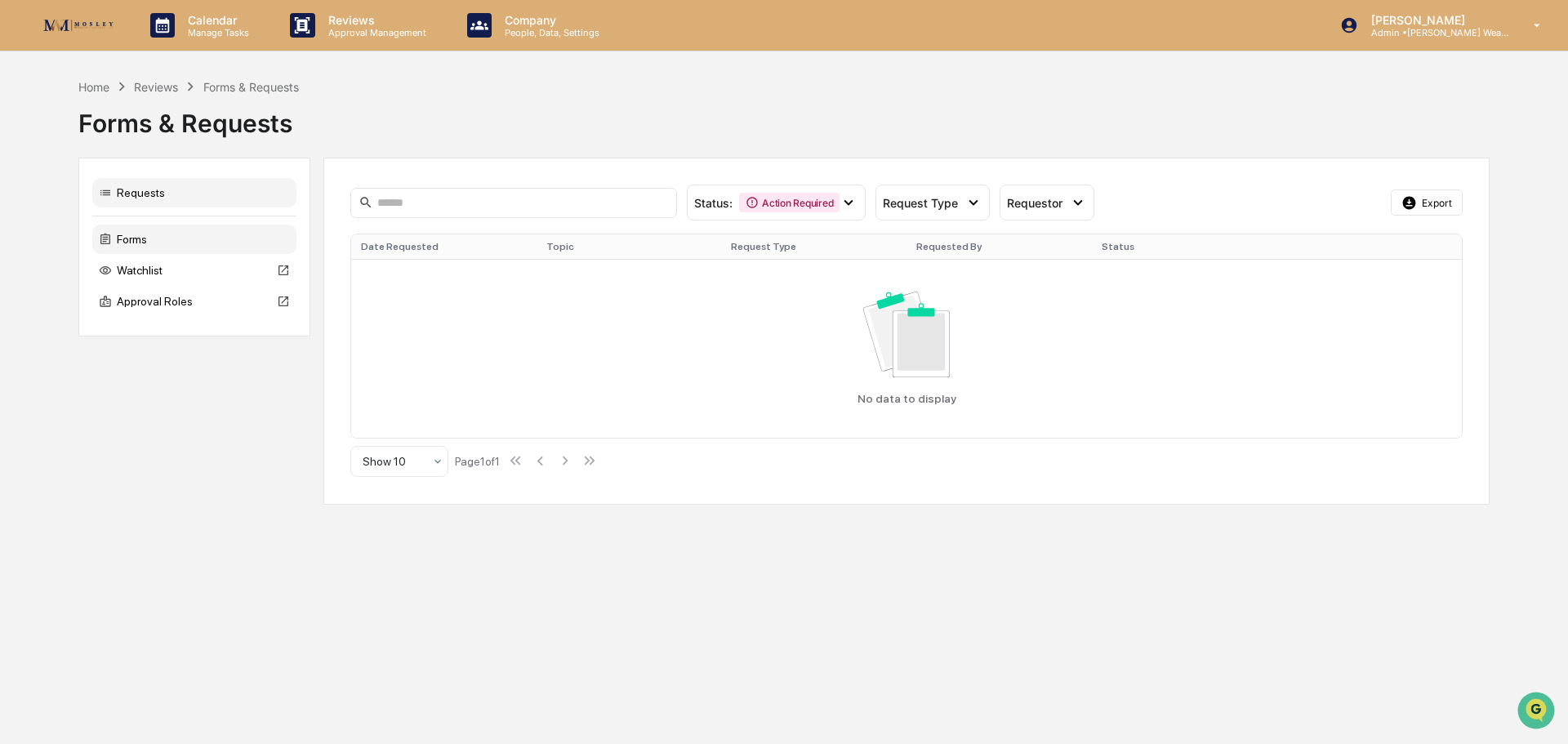
click at [138, 240] on div "Forms" at bounding box center [194, 240] width 204 height 30
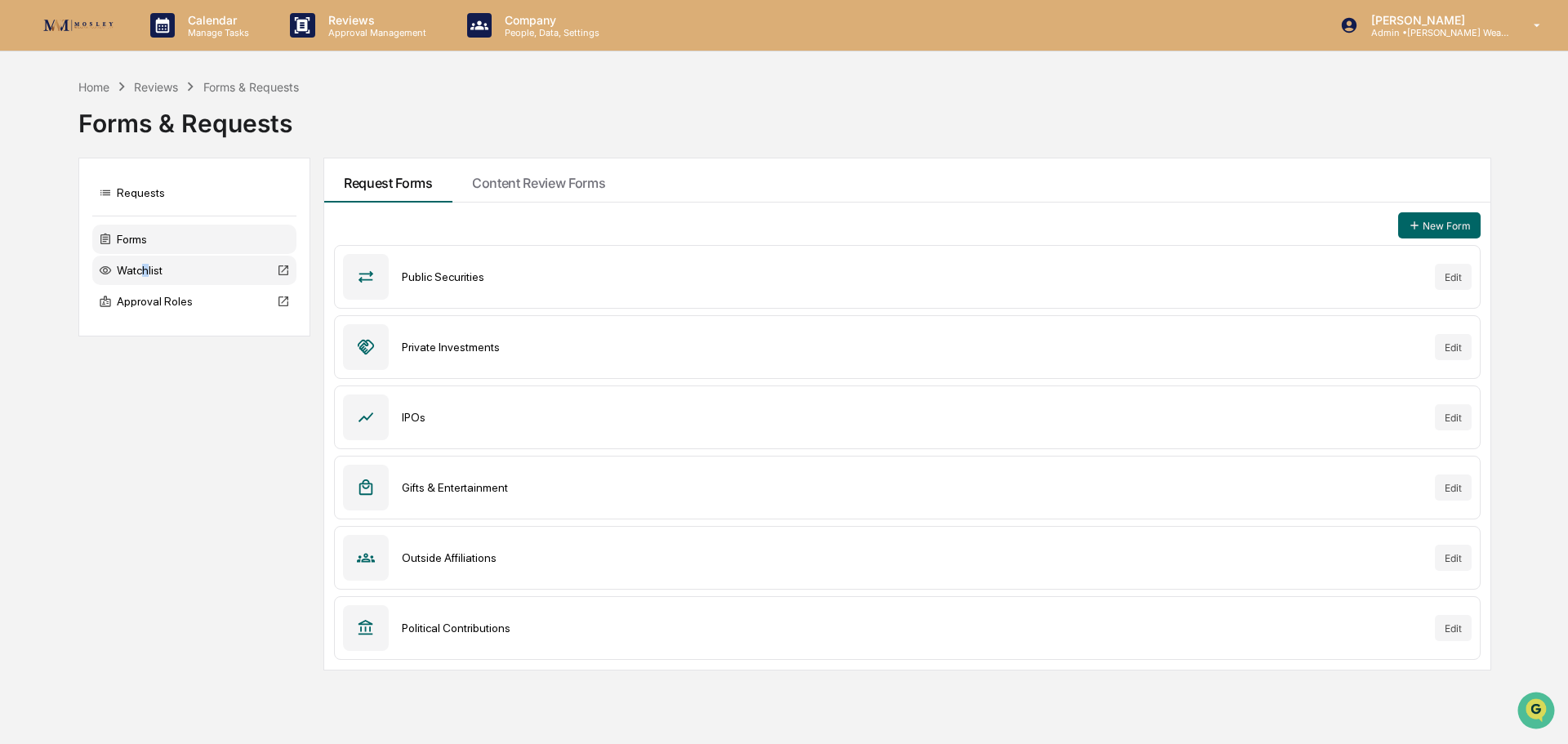
click at [145, 266] on div "Watchlist" at bounding box center [194, 270] width 204 height 30
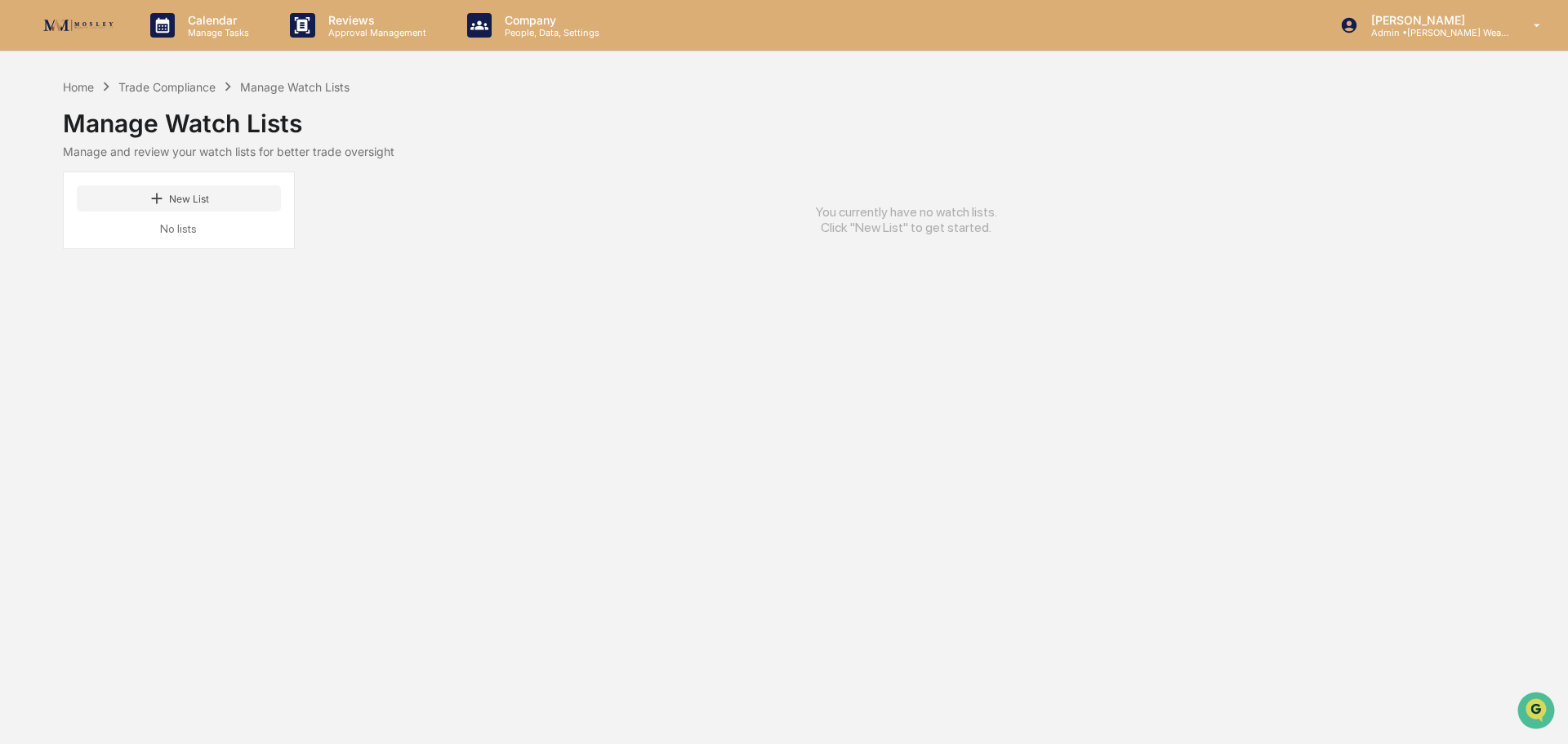
click at [165, 227] on div "No lists" at bounding box center [179, 228] width 204 height 13
click at [202, 87] on div "Trade Compliance" at bounding box center [167, 87] width 97 height 14
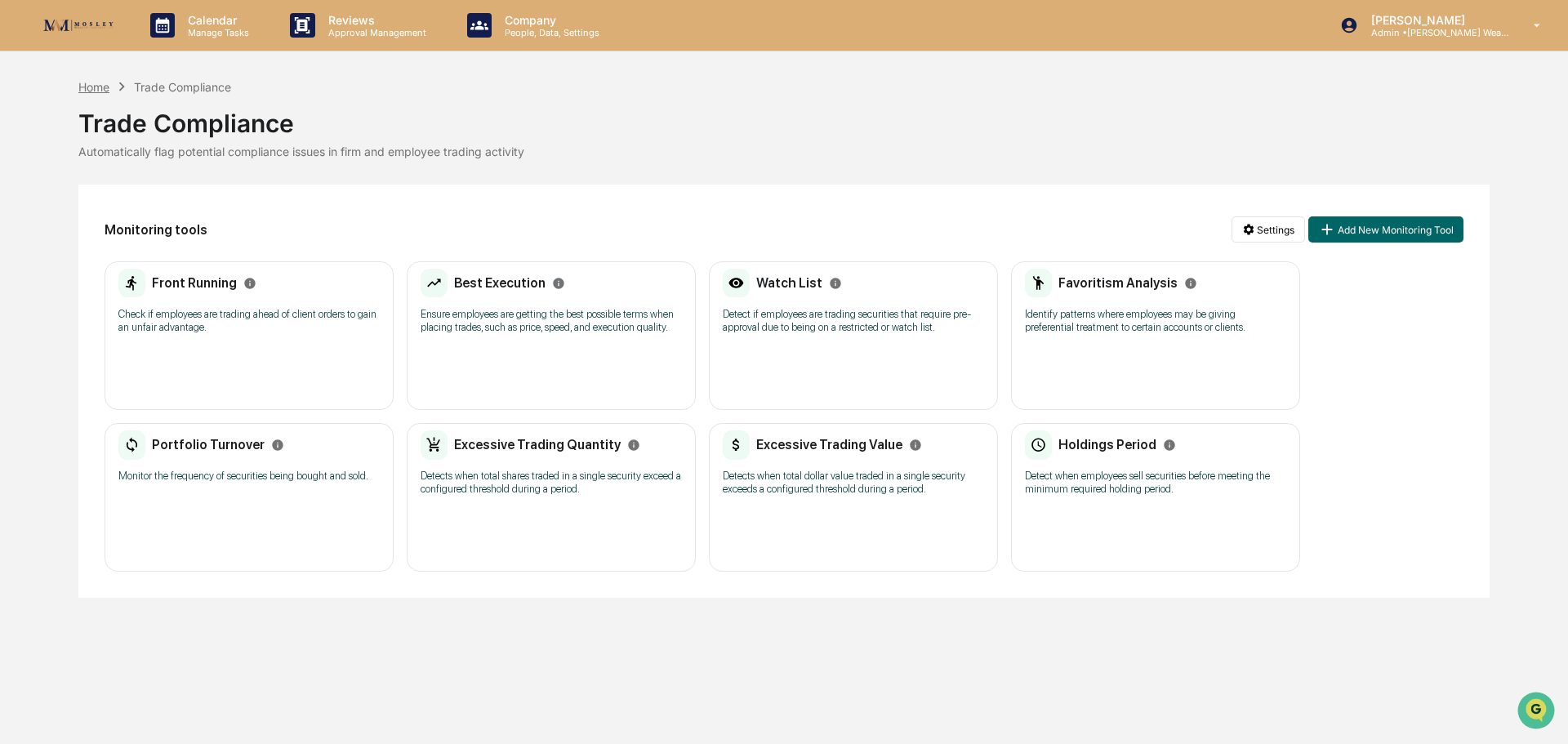
click at [98, 80] on div "Home" at bounding box center [93, 87] width 31 height 14
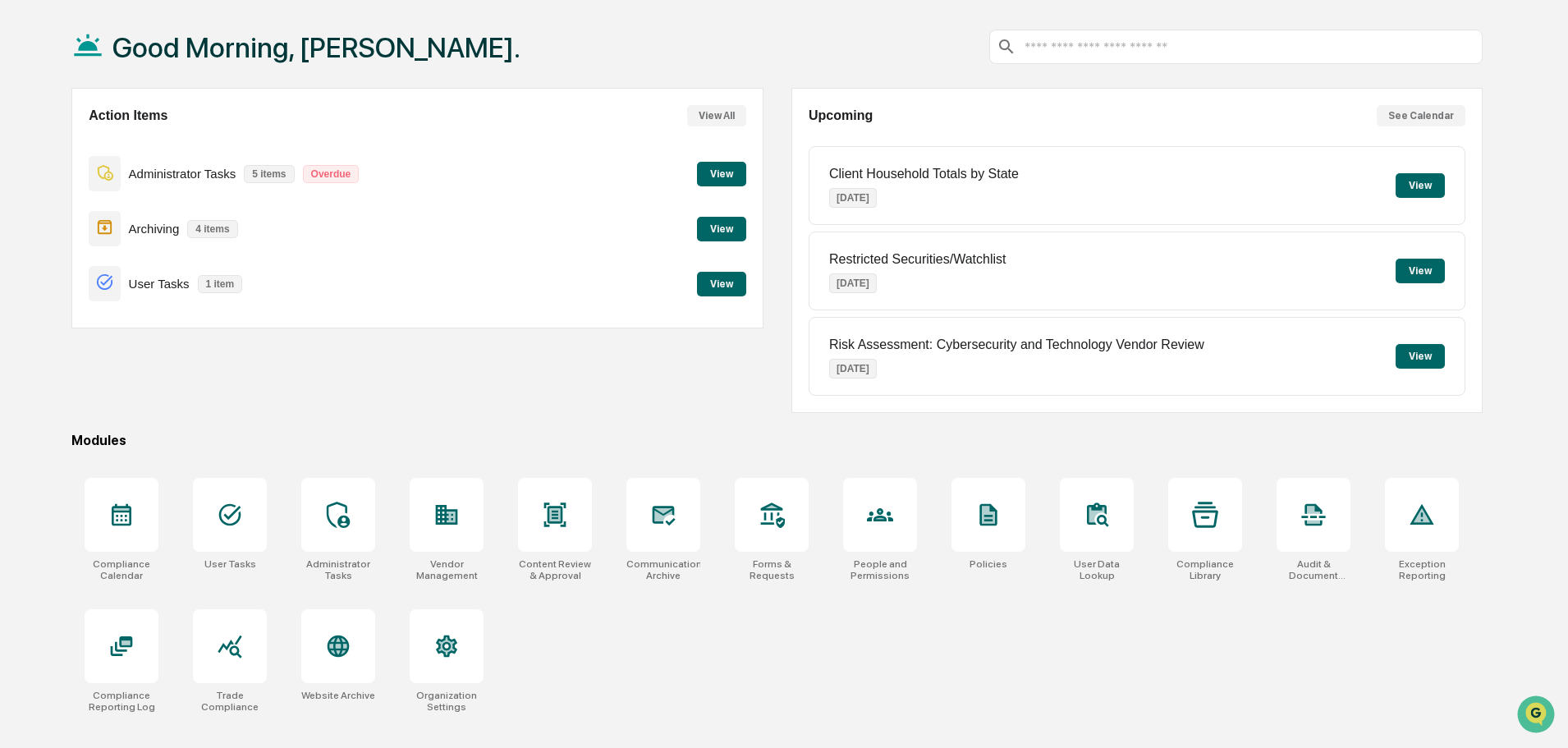
scroll to position [78, 0]
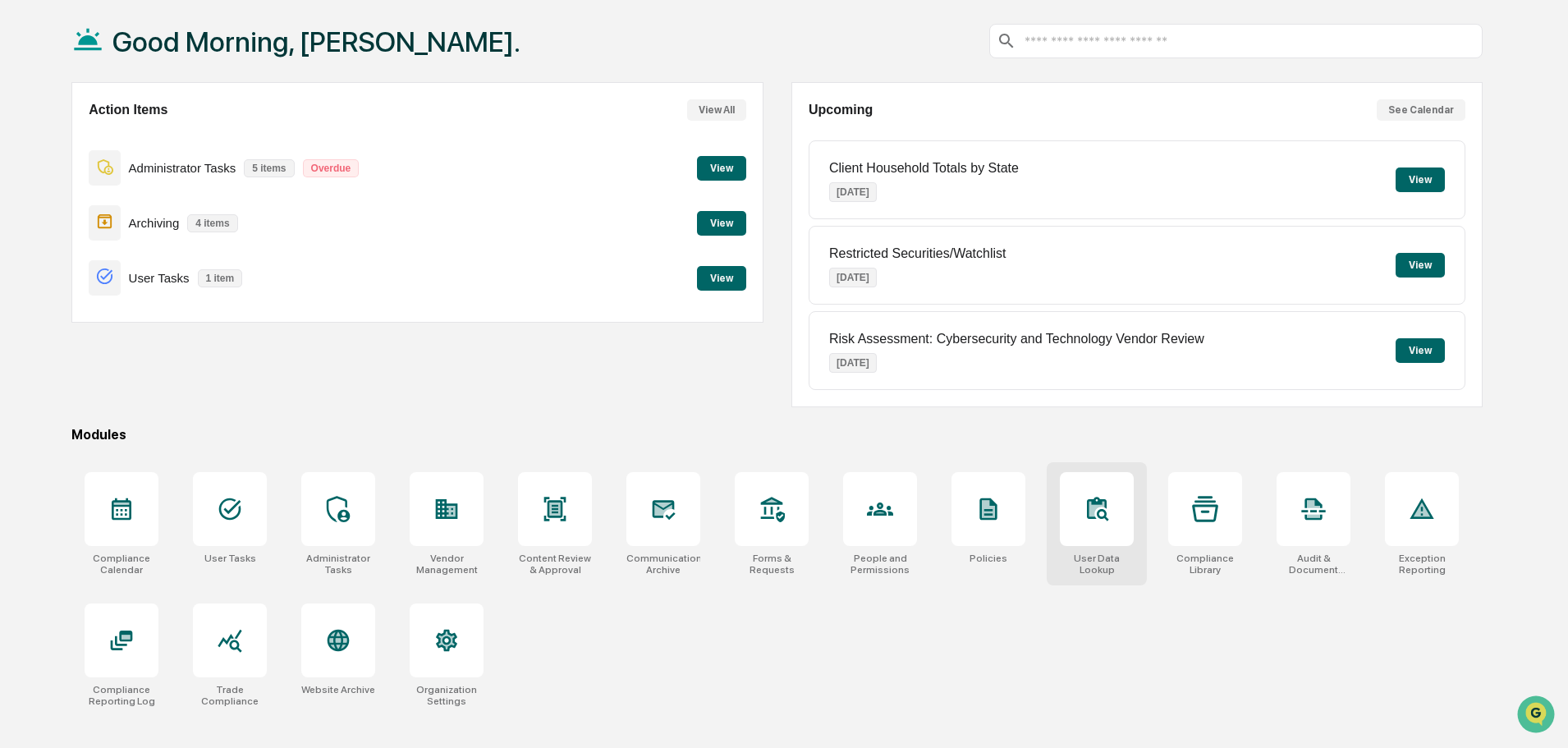
click at [1099, 524] on div at bounding box center [1097, 509] width 74 height 74
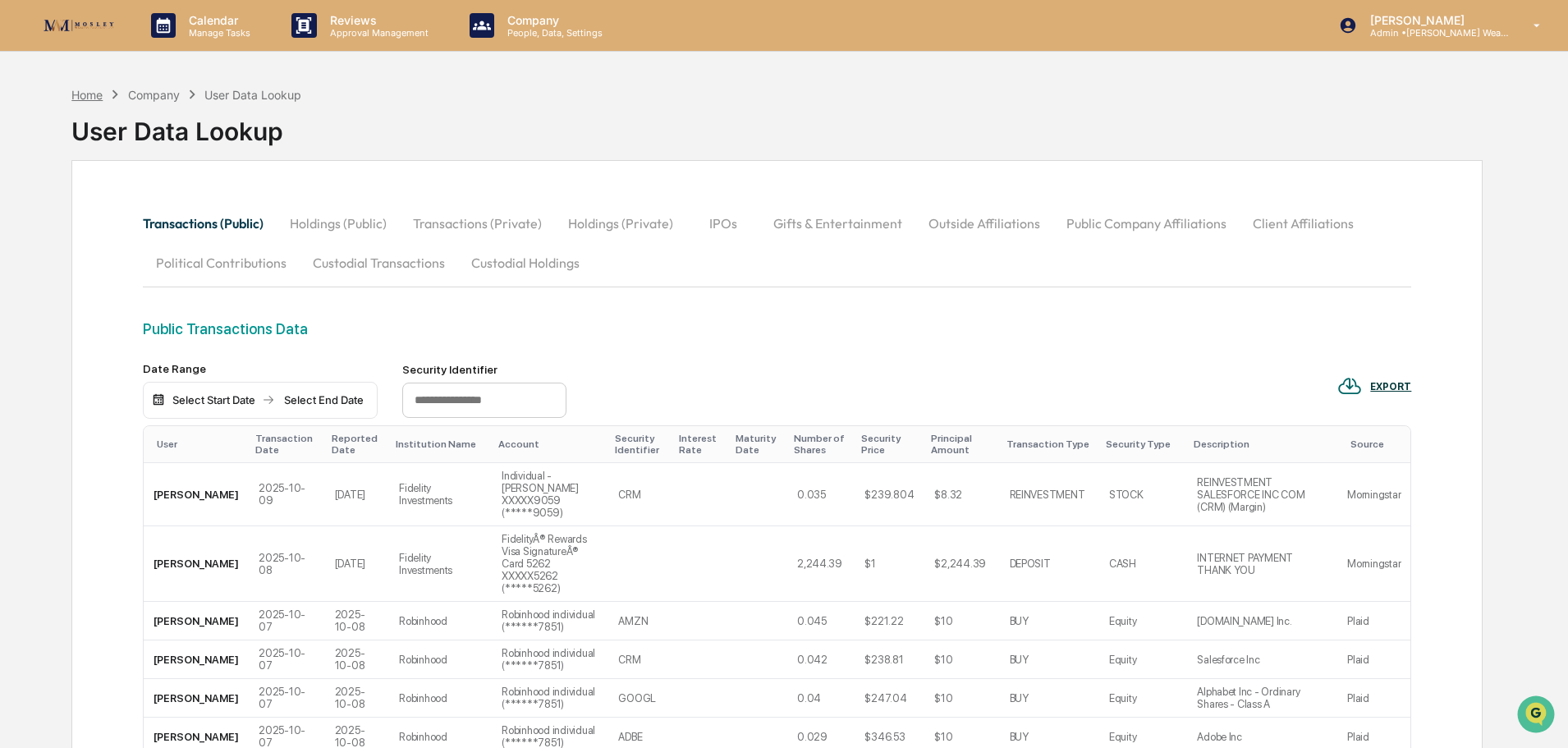
click at [87, 96] on div "Home" at bounding box center [87, 95] width 31 height 14
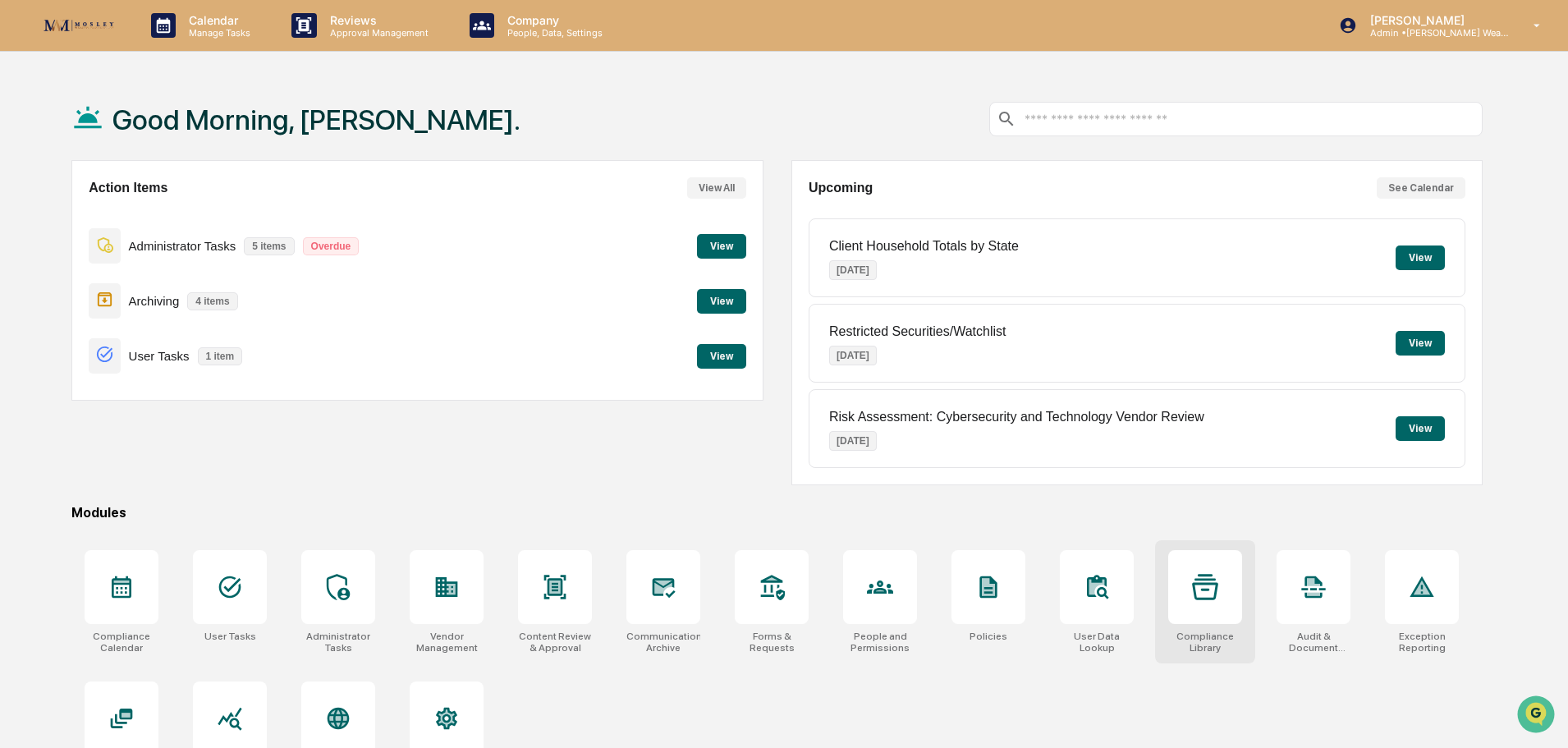
click at [1202, 606] on div at bounding box center [1206, 588] width 74 height 74
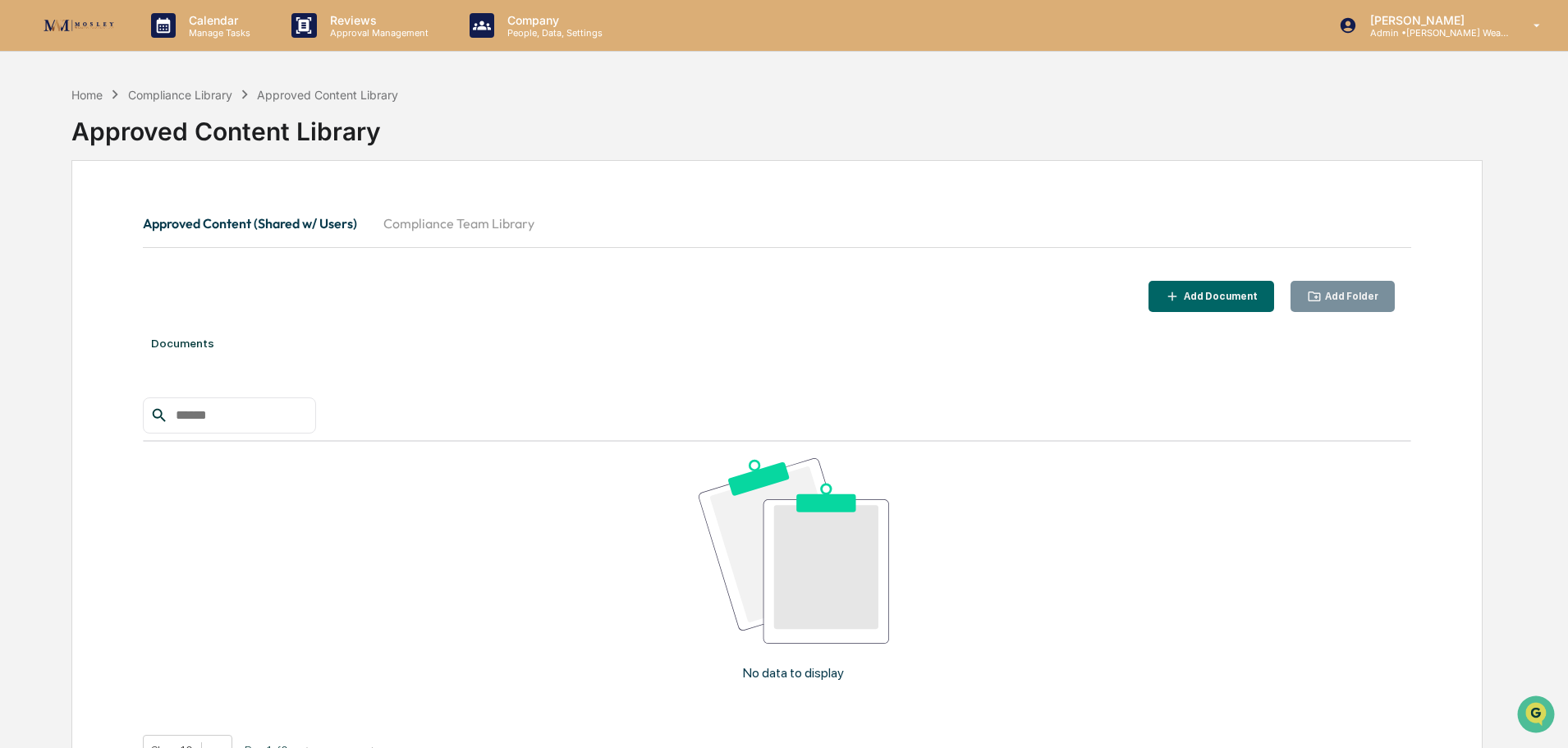
click at [478, 224] on button "Compliance Team Library" at bounding box center [459, 224] width 177 height 40
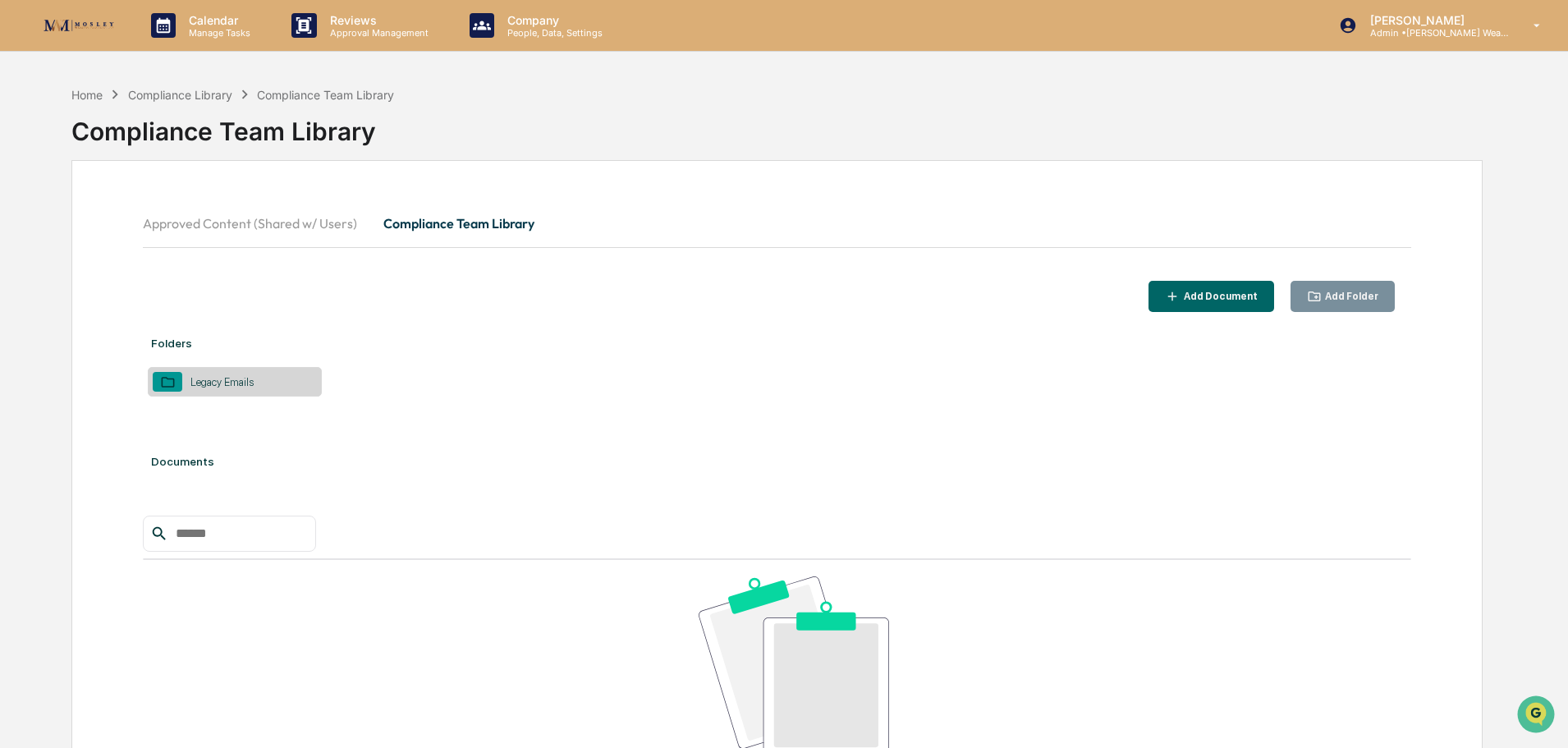
click at [208, 220] on button "Approved Content (Shared w/ Users)" at bounding box center [256, 224] width 227 height 40
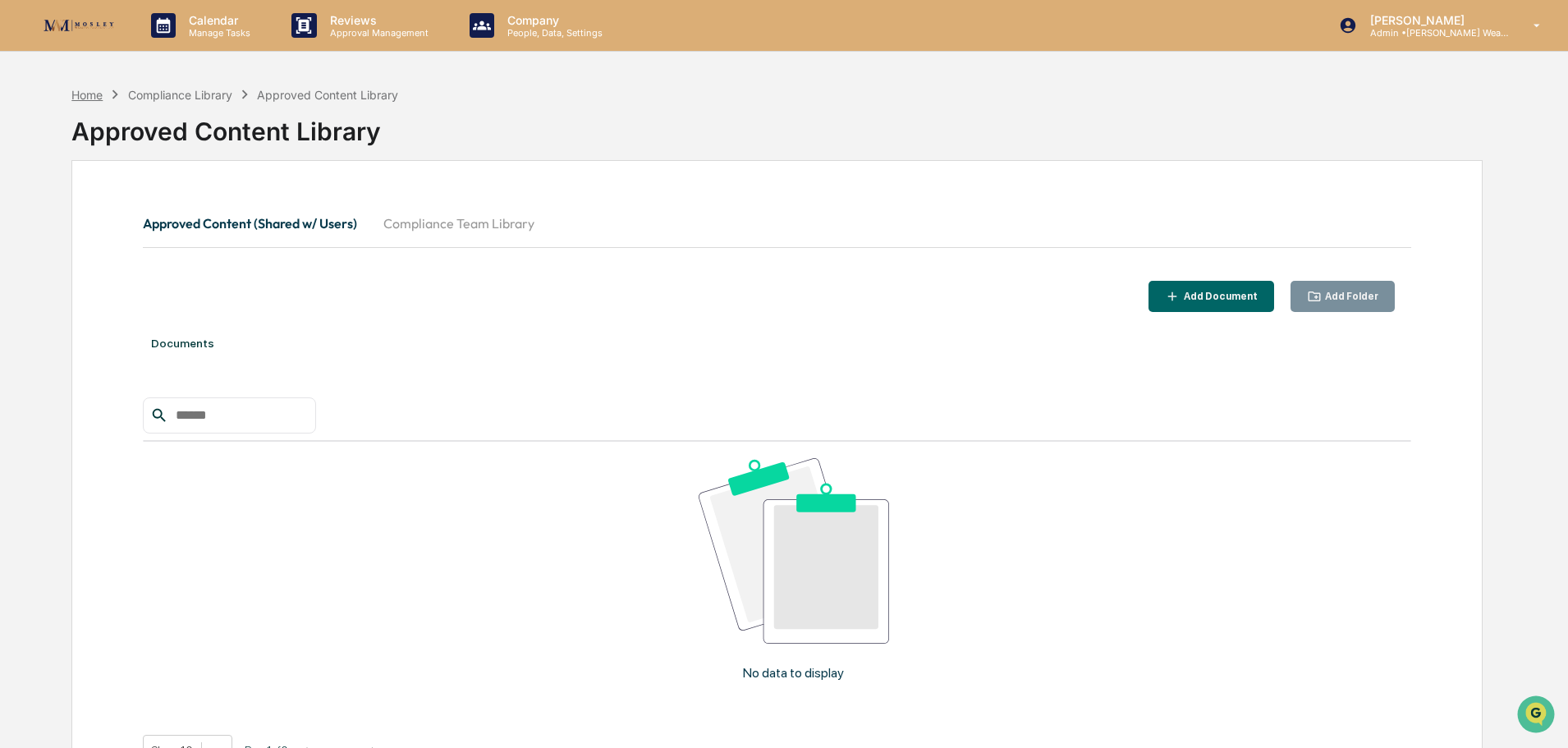
click at [88, 95] on div "Home" at bounding box center [87, 95] width 31 height 14
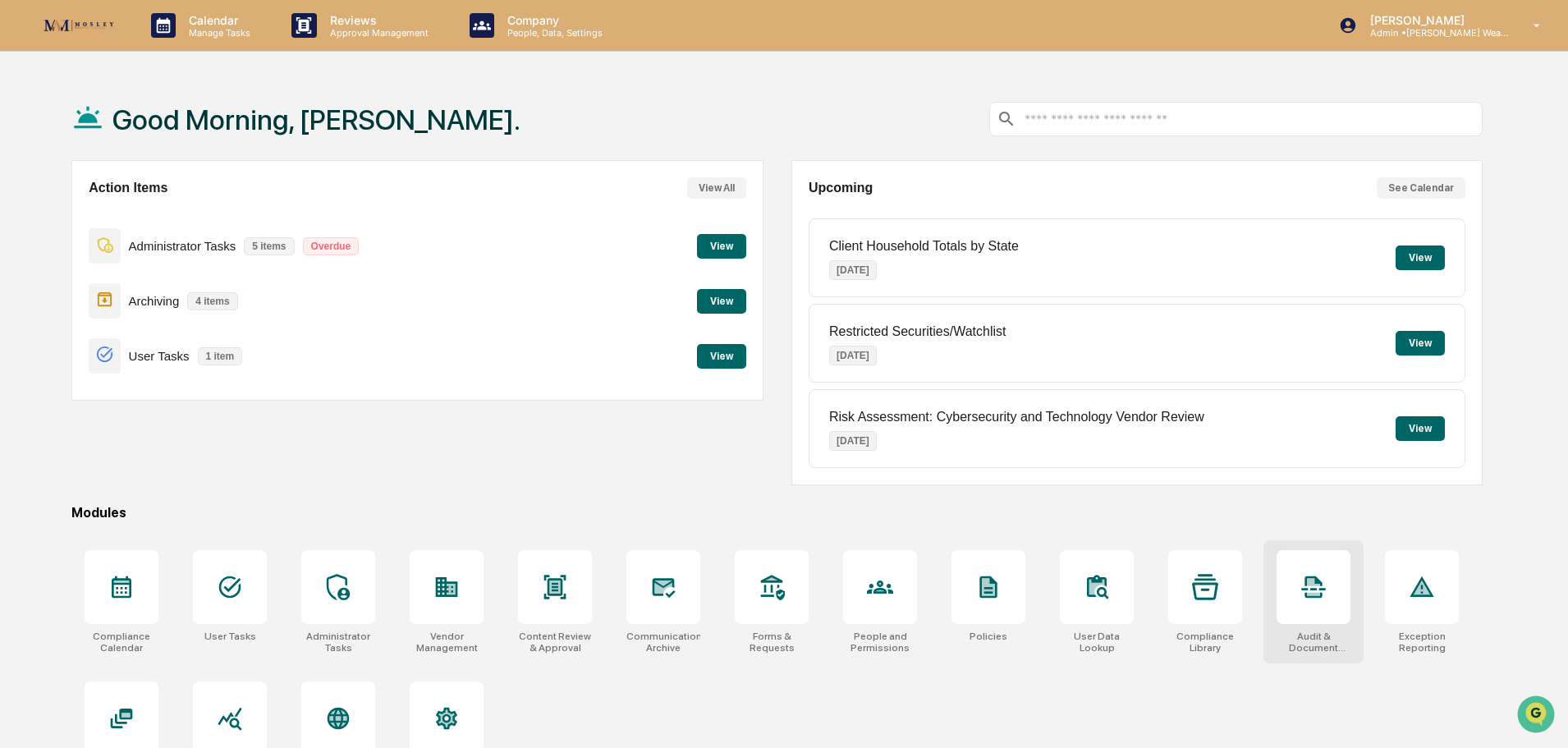
click at [1310, 596] on icon at bounding box center [1313, 594] width 13 height 3
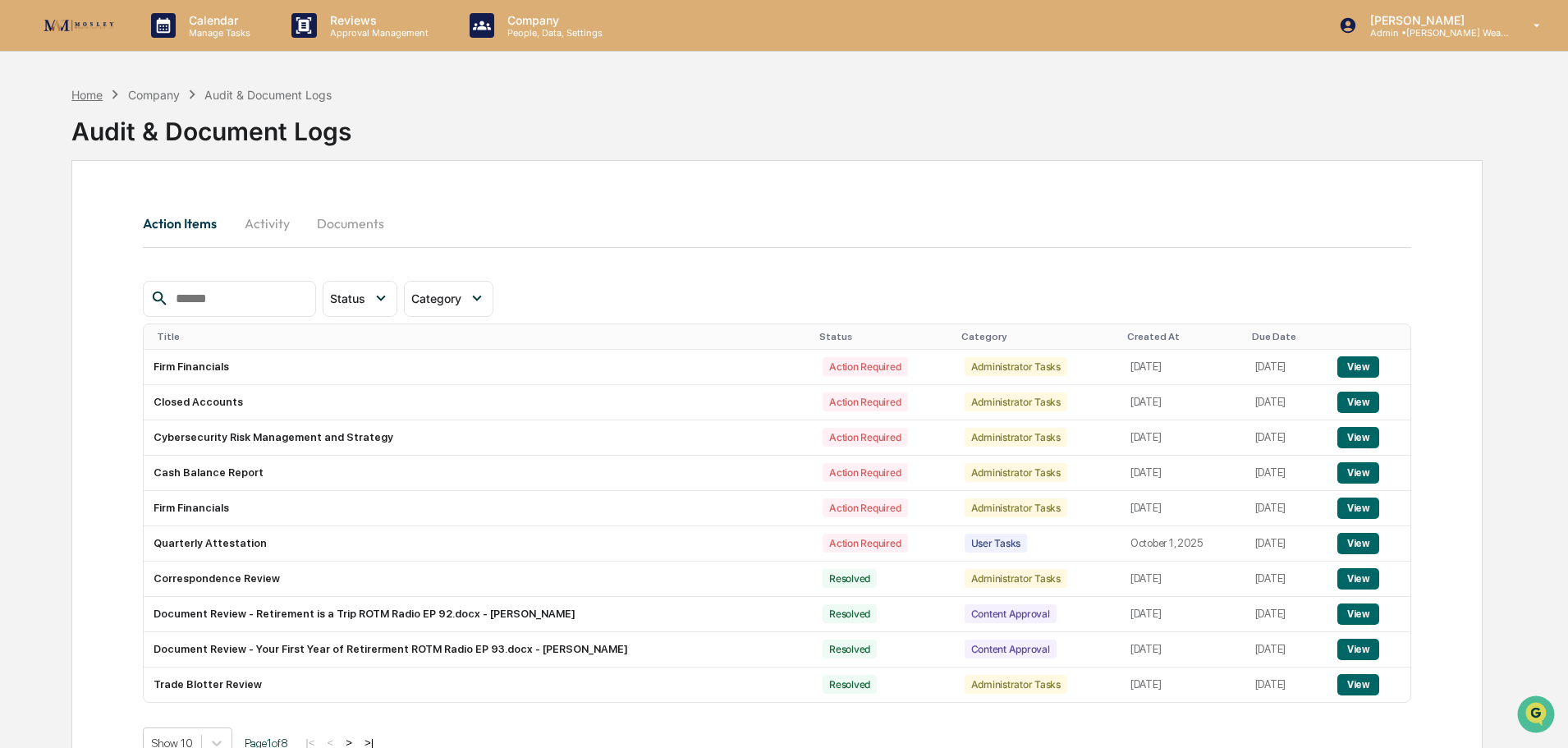
click at [82, 92] on div "Home" at bounding box center [87, 95] width 31 height 14
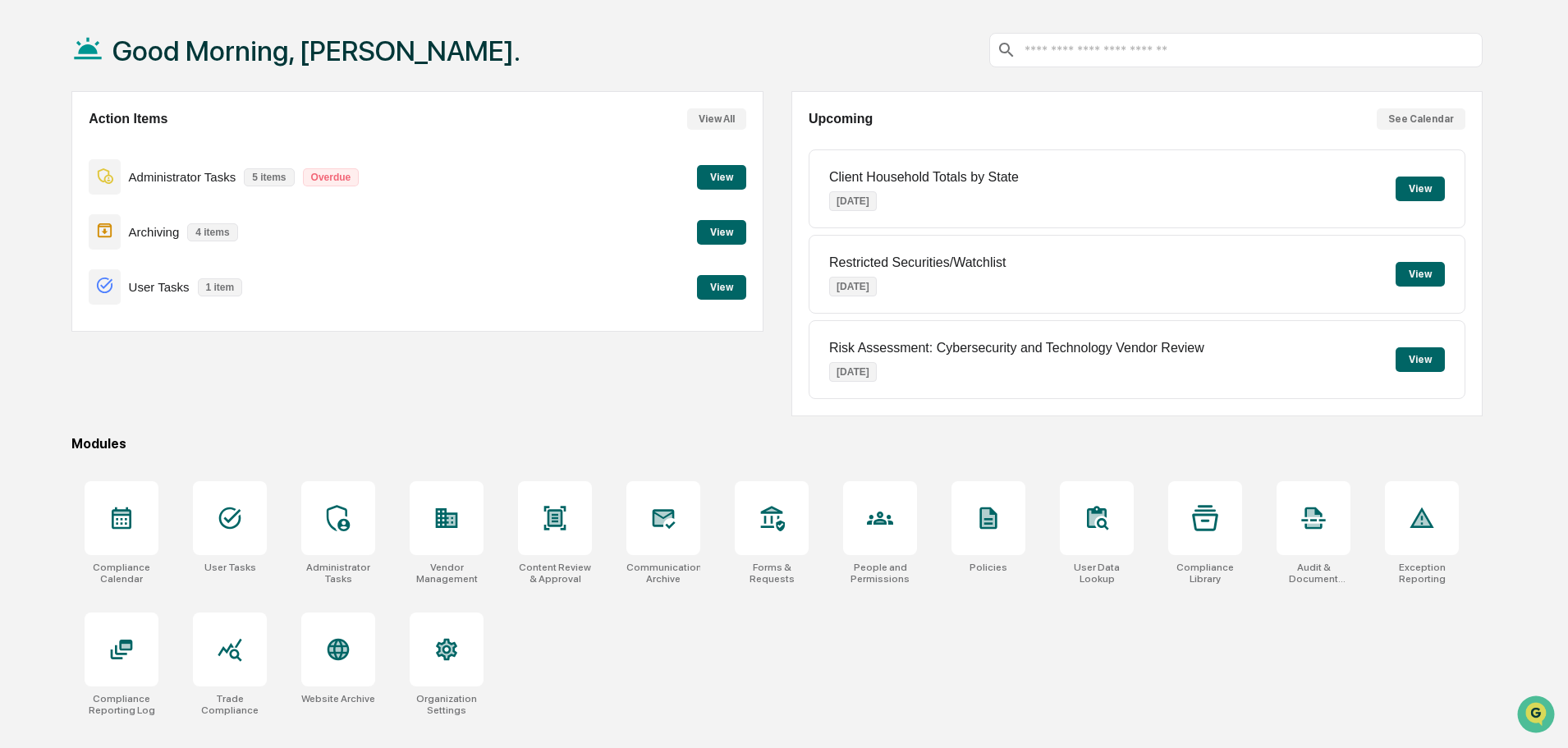
scroll to position [78, 0]
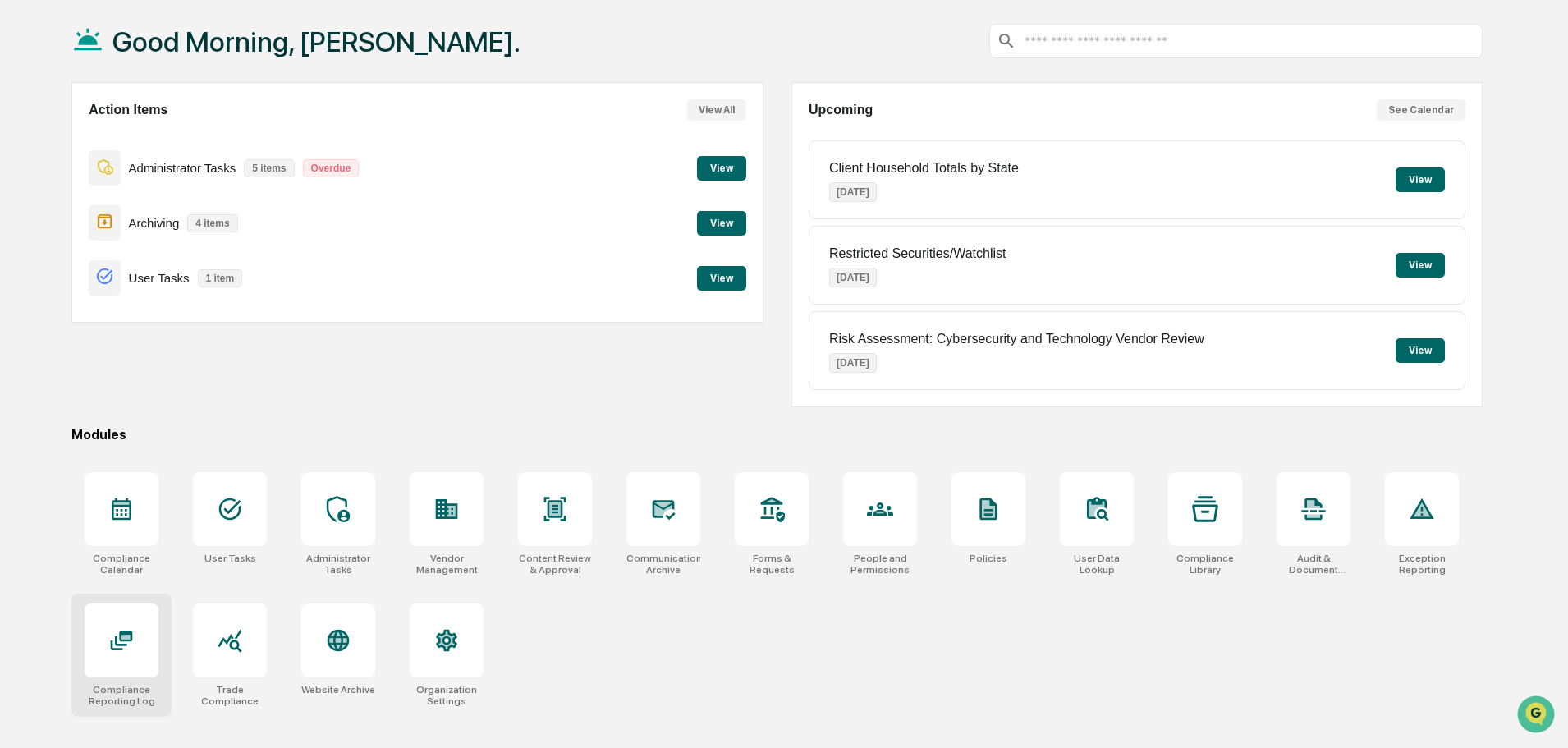
click at [113, 639] on icon at bounding box center [121, 640] width 26 height 26
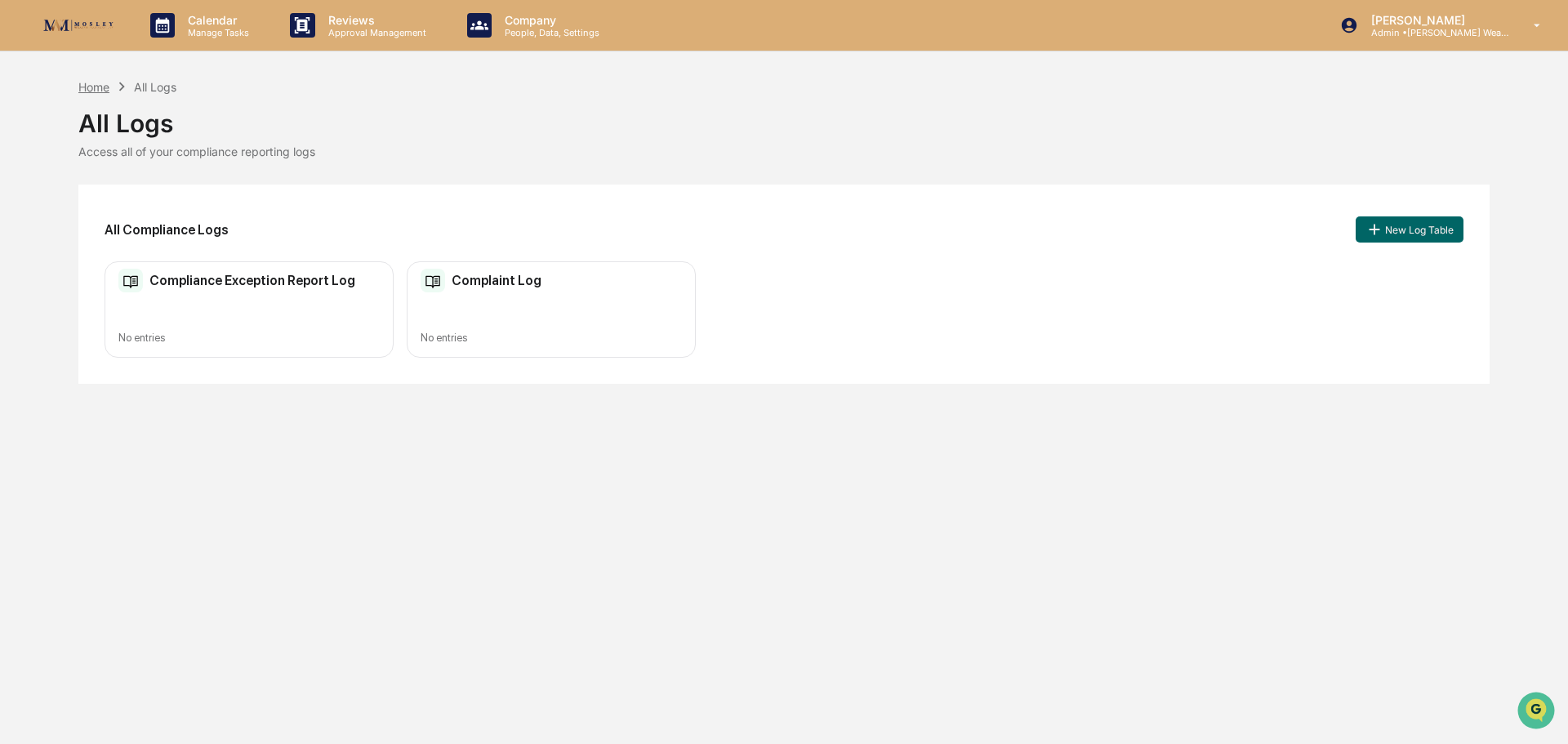
click at [92, 83] on div "Home" at bounding box center [93, 87] width 31 height 14
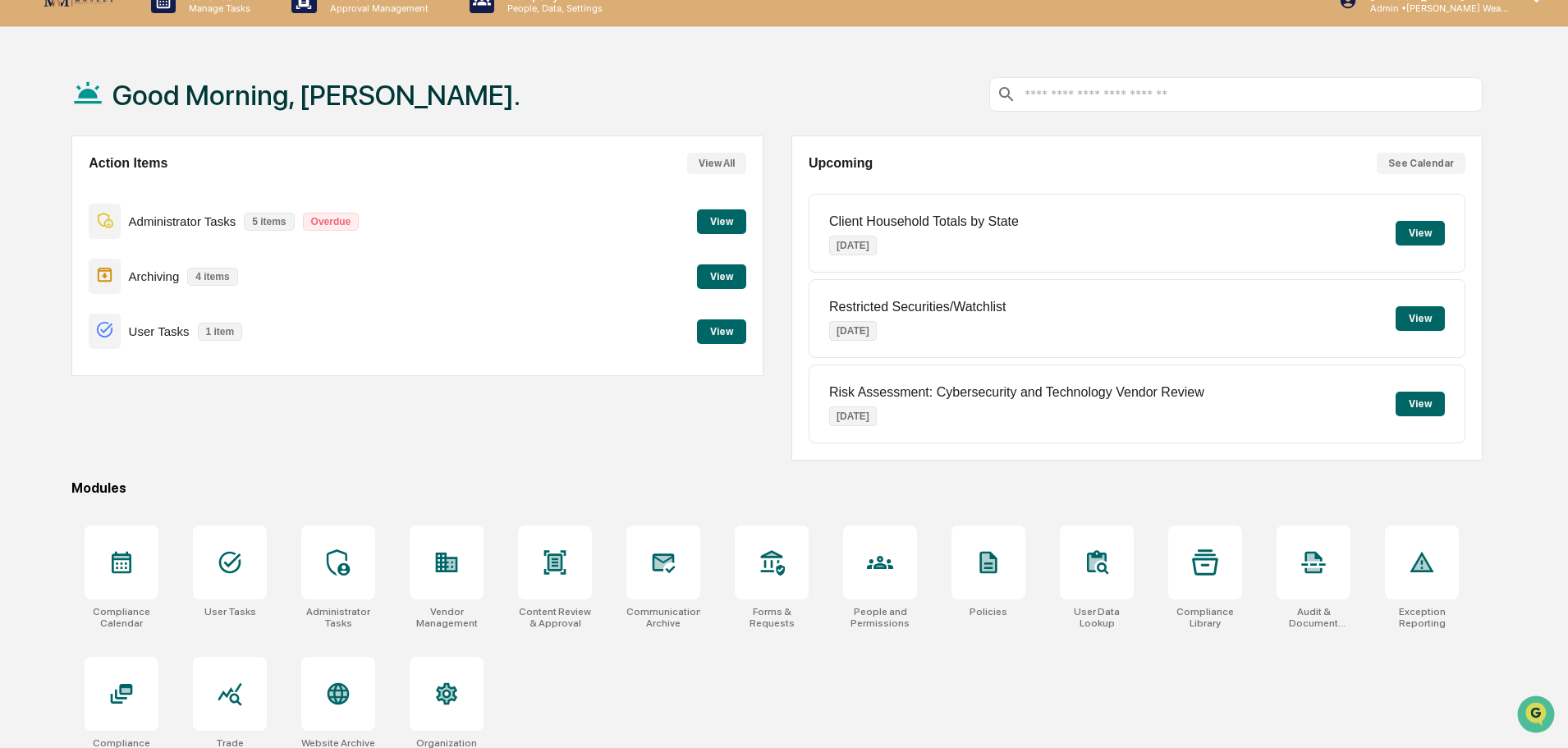
scroll to position [78, 0]
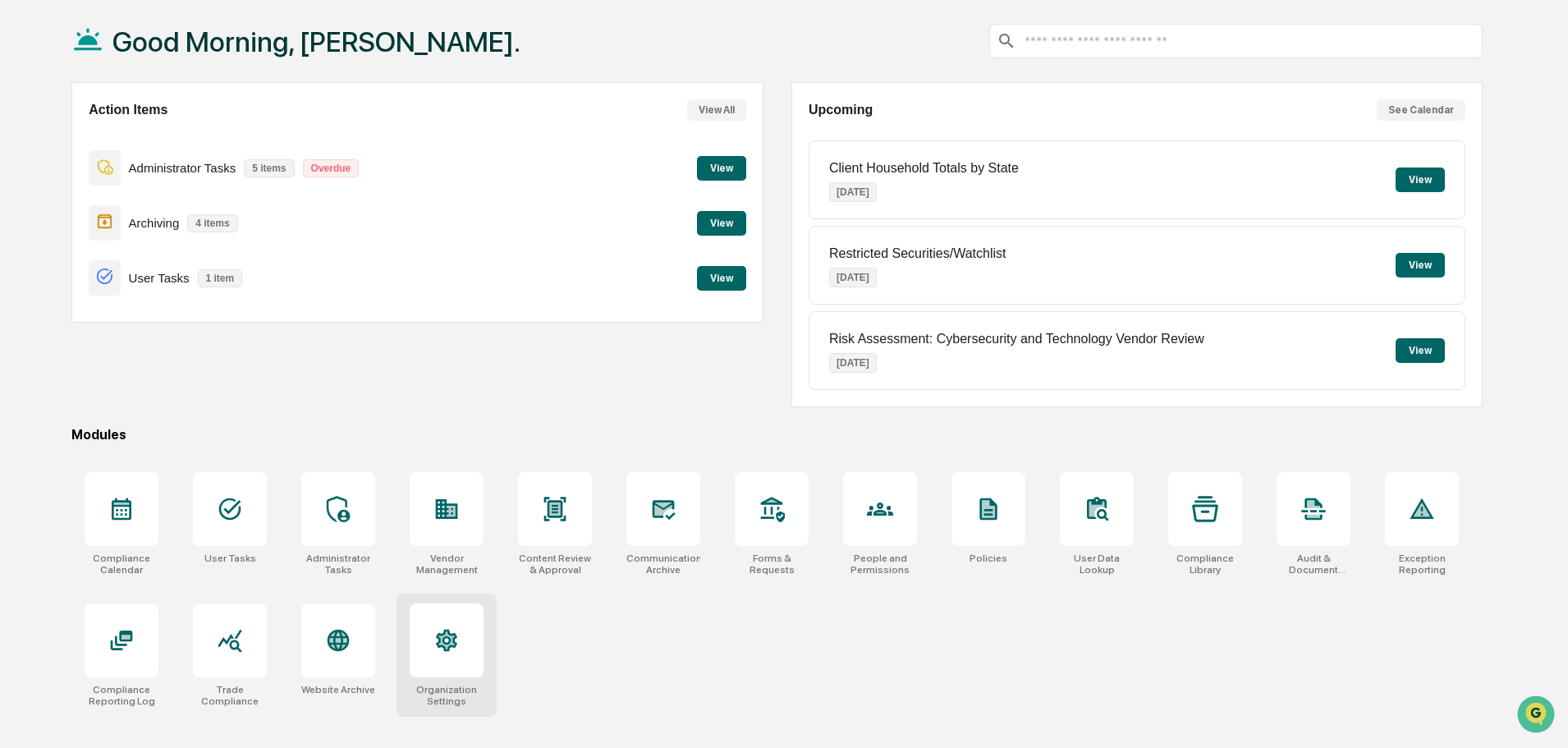
click at [462, 644] on div at bounding box center [447, 640] width 74 height 74
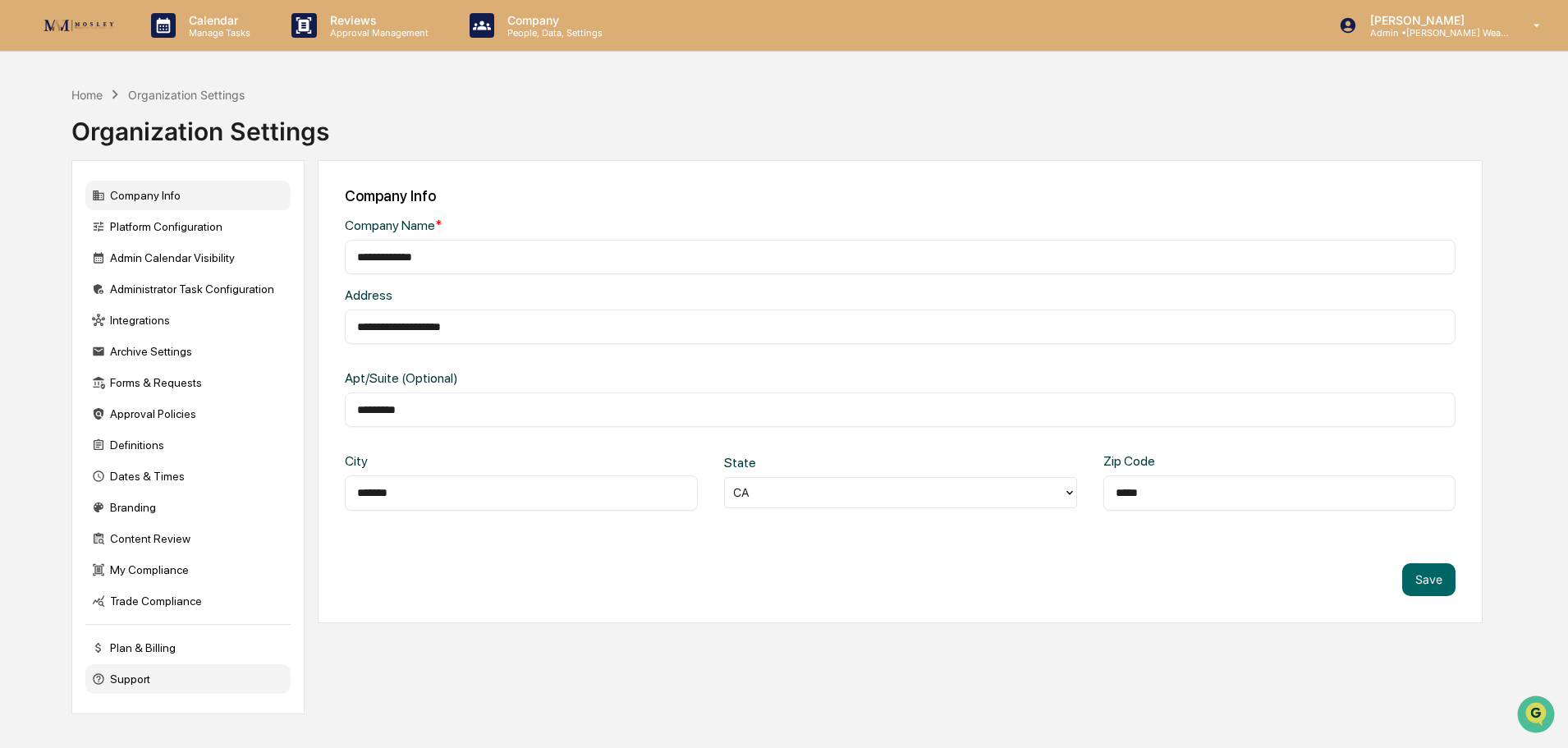
click at [147, 674] on div "Support" at bounding box center [188, 679] width 205 height 30
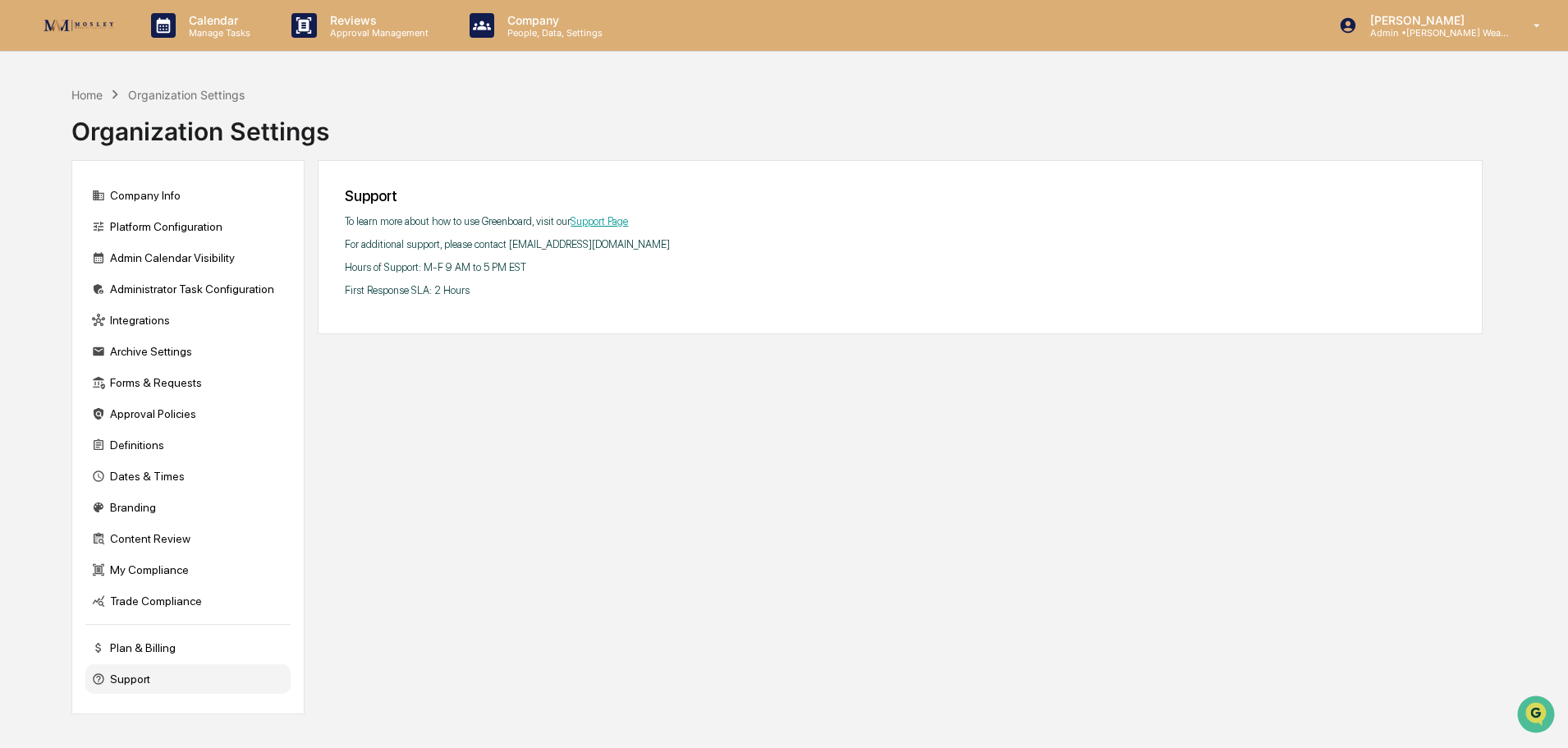
click at [592, 222] on link "Support Page" at bounding box center [599, 221] width 58 height 12
click at [216, 32] on p "Manage Tasks" at bounding box center [216, 33] width 83 height 12
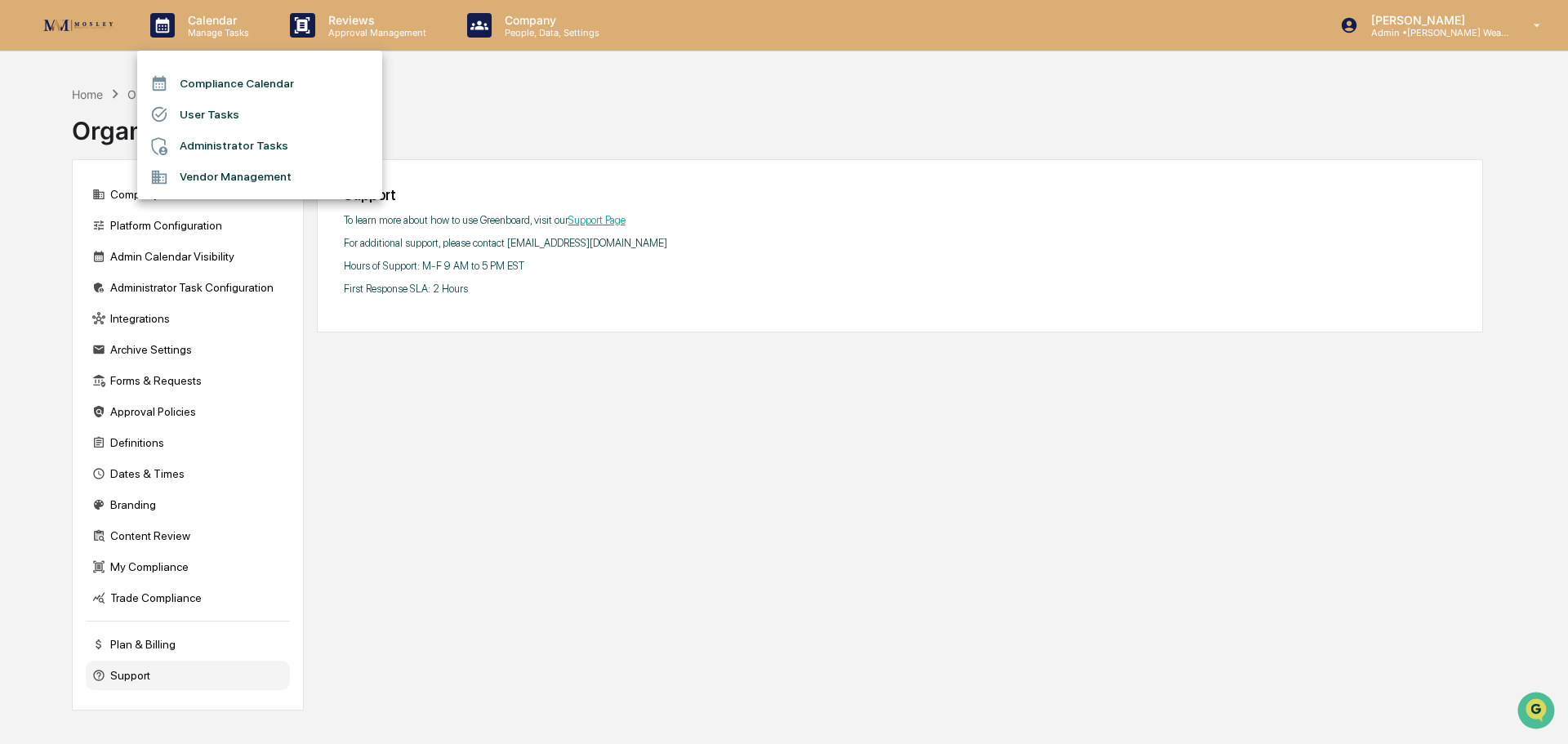
click at [555, 77] on div at bounding box center [784, 372] width 1568 height 744
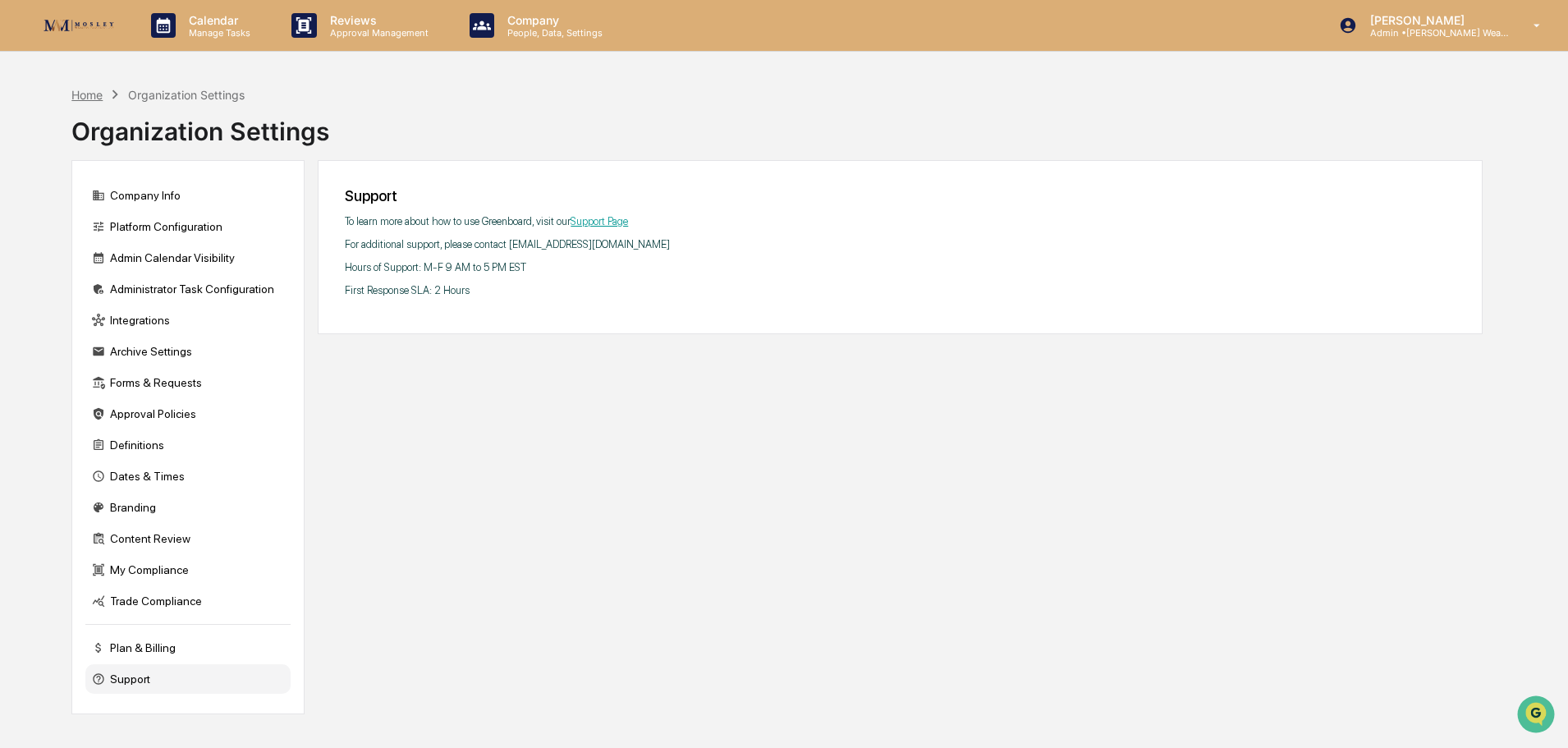
click at [87, 99] on div "Home" at bounding box center [87, 95] width 31 height 14
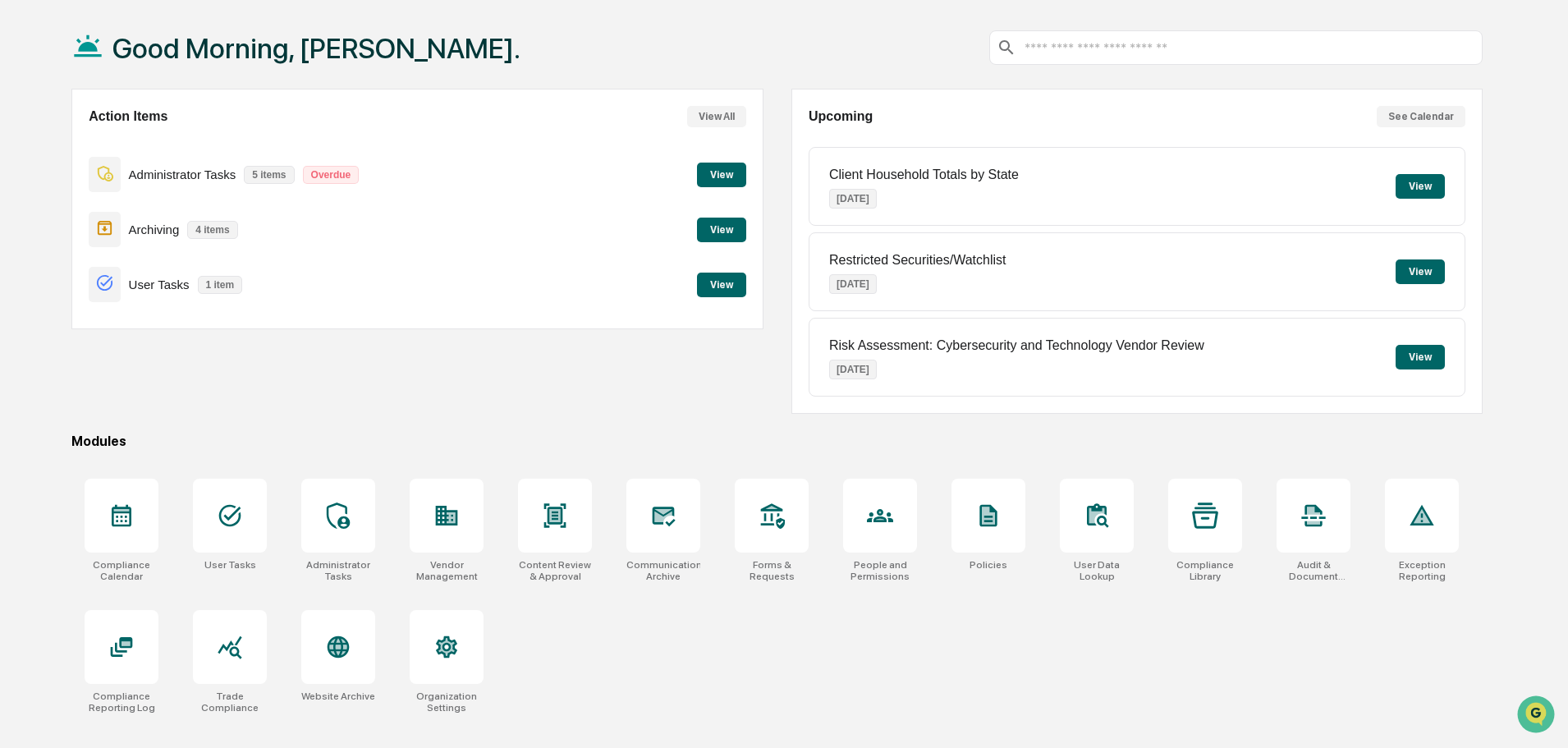
scroll to position [78, 0]
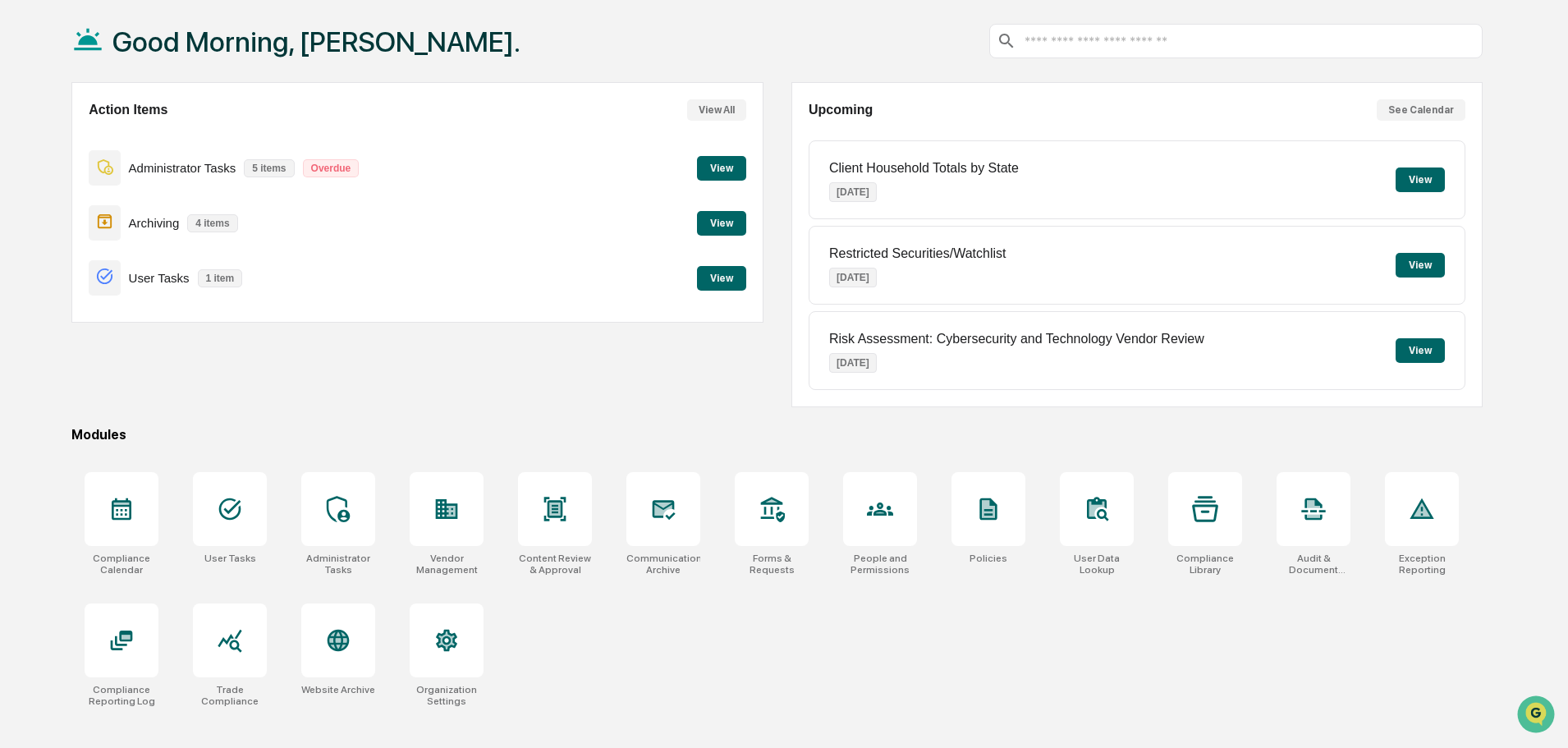
click at [1096, 35] on input "text" at bounding box center [1249, 42] width 453 height 16
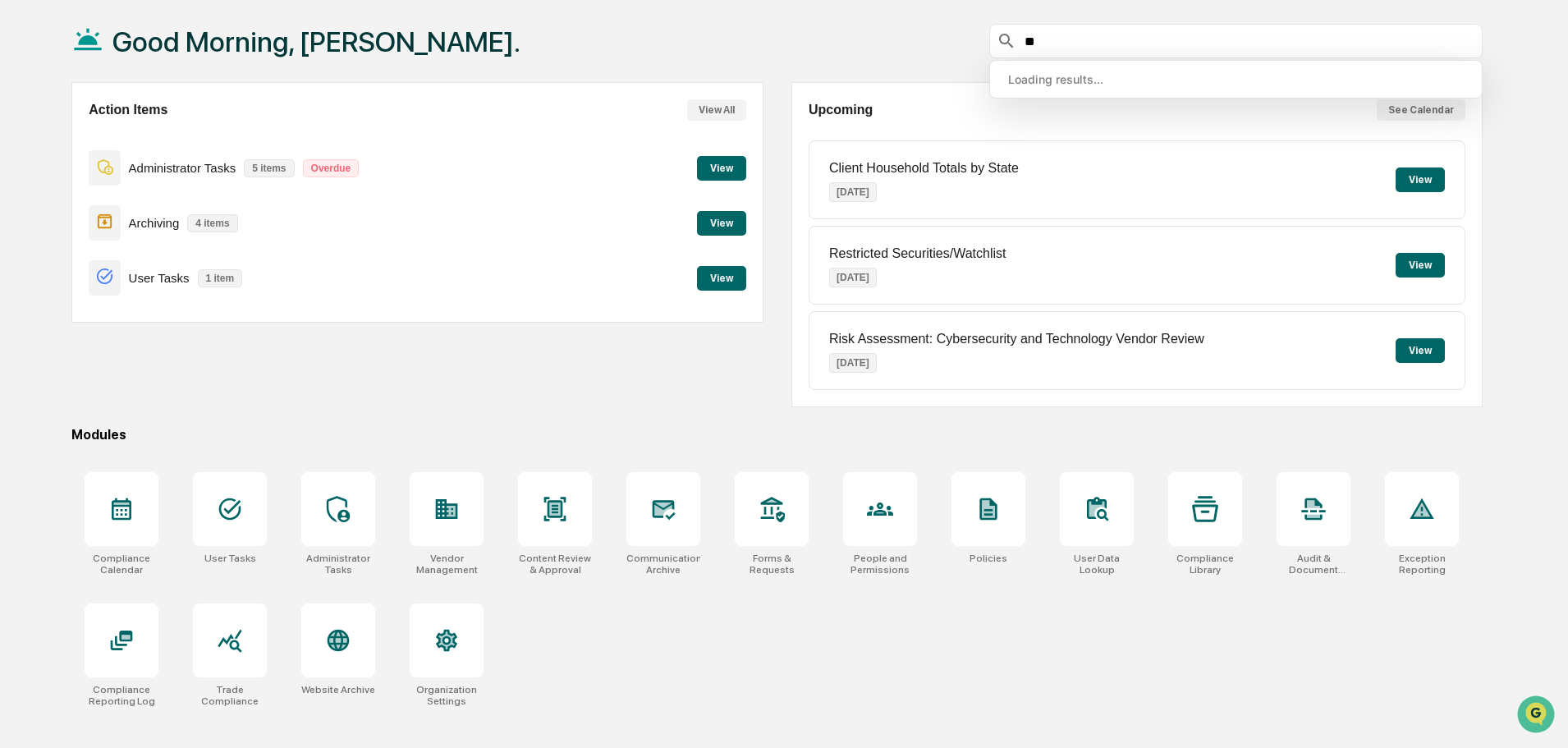
type input "*"
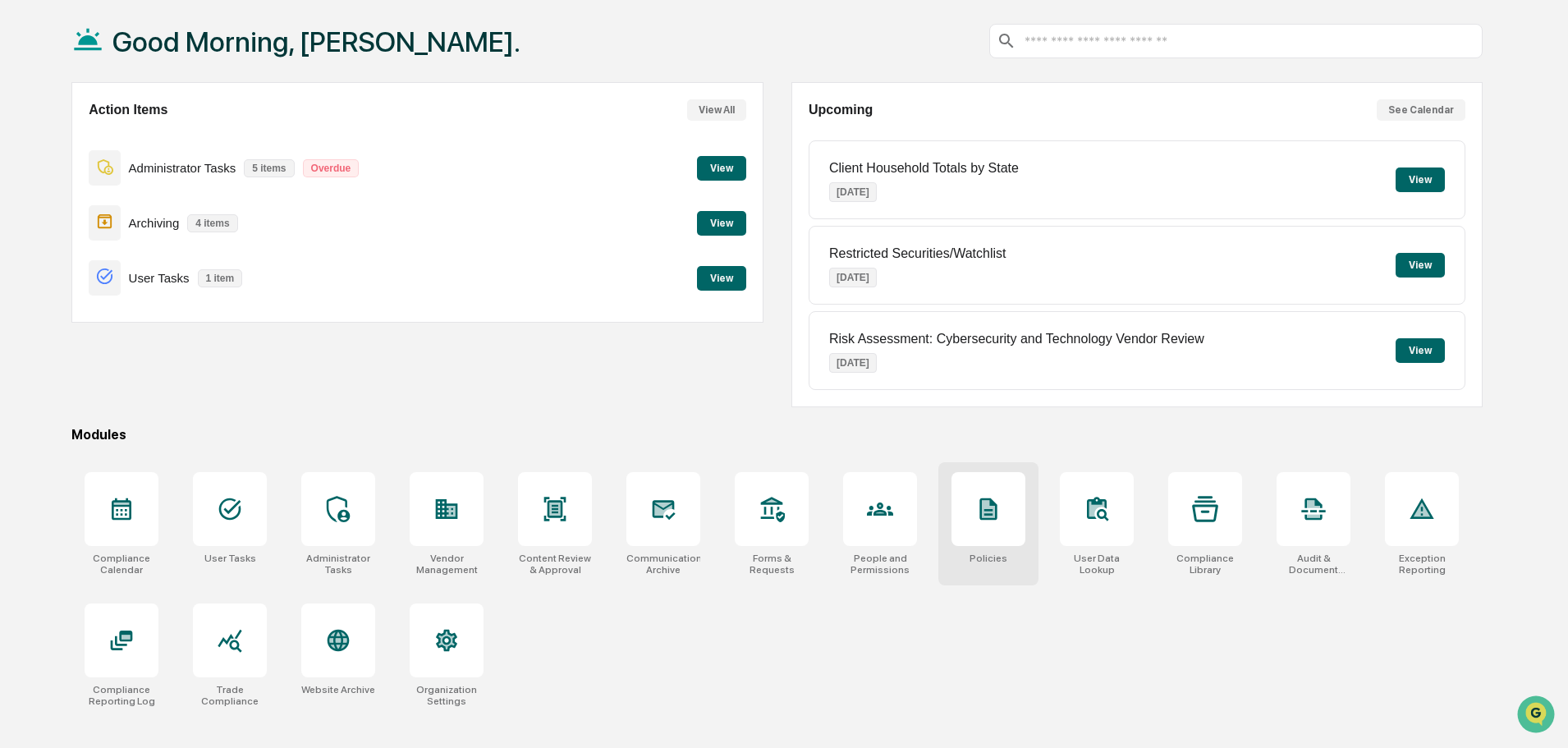
click at [994, 513] on icon at bounding box center [988, 508] width 13 height 17
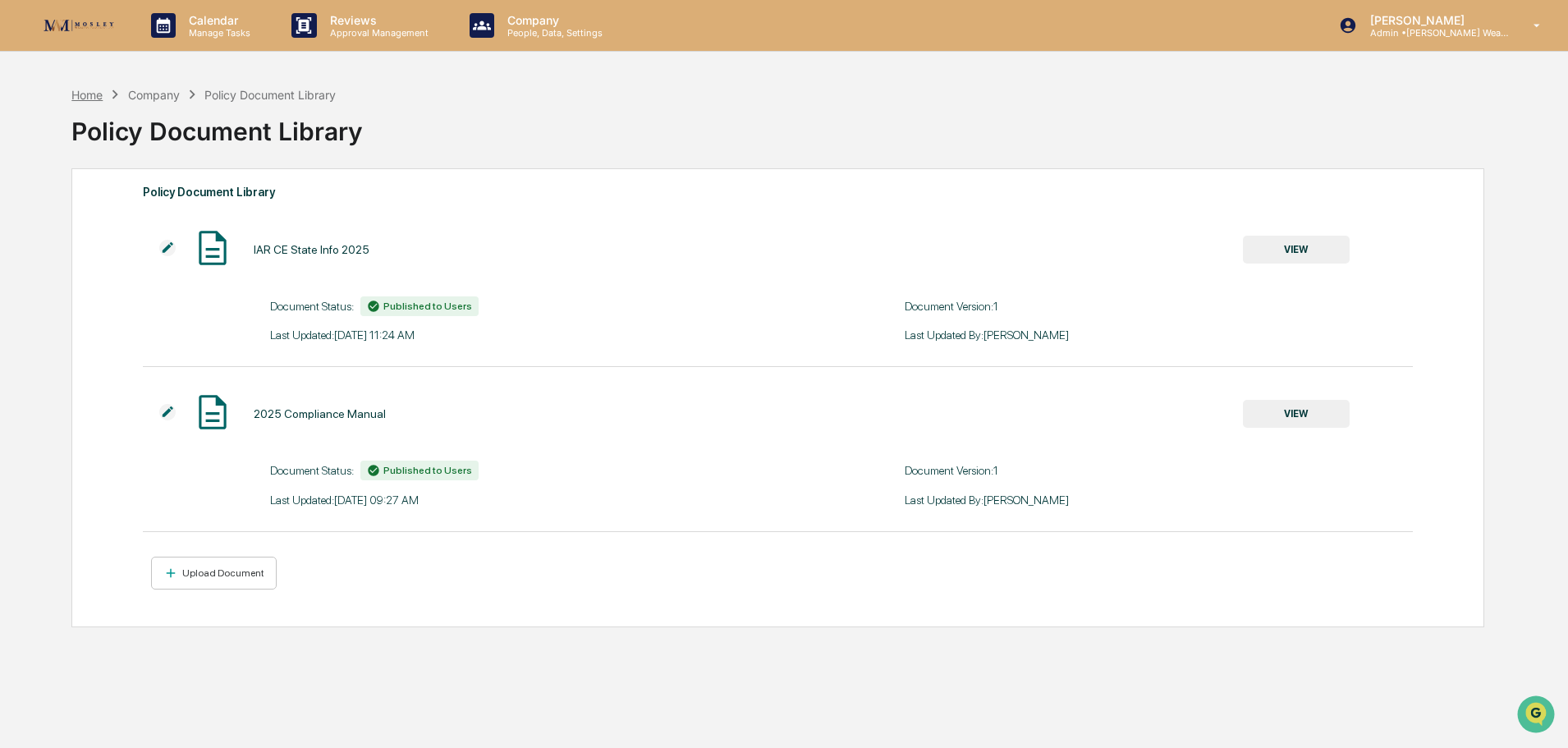
click at [90, 94] on div "Home" at bounding box center [87, 95] width 31 height 14
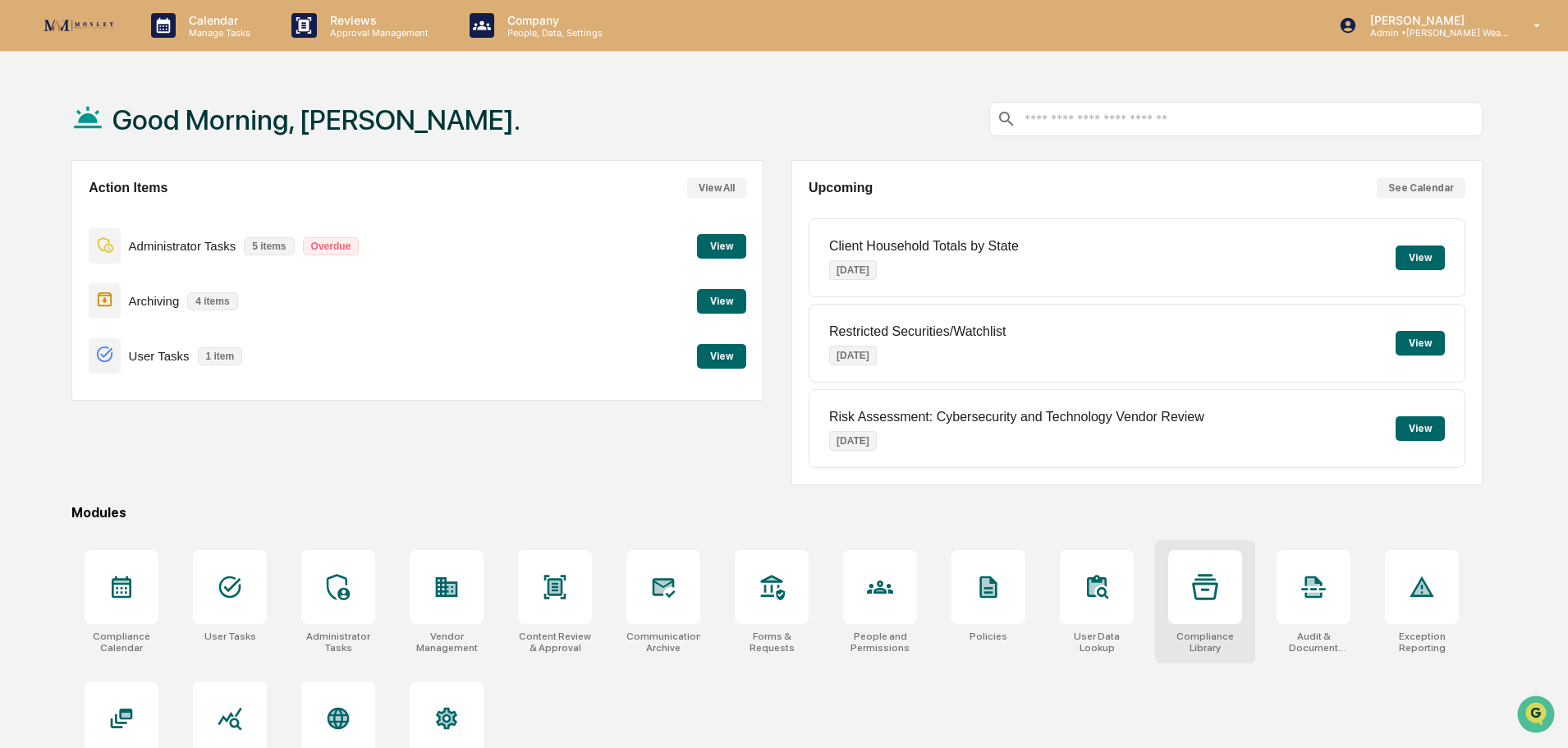
click at [1196, 594] on icon at bounding box center [1205, 587] width 26 height 26
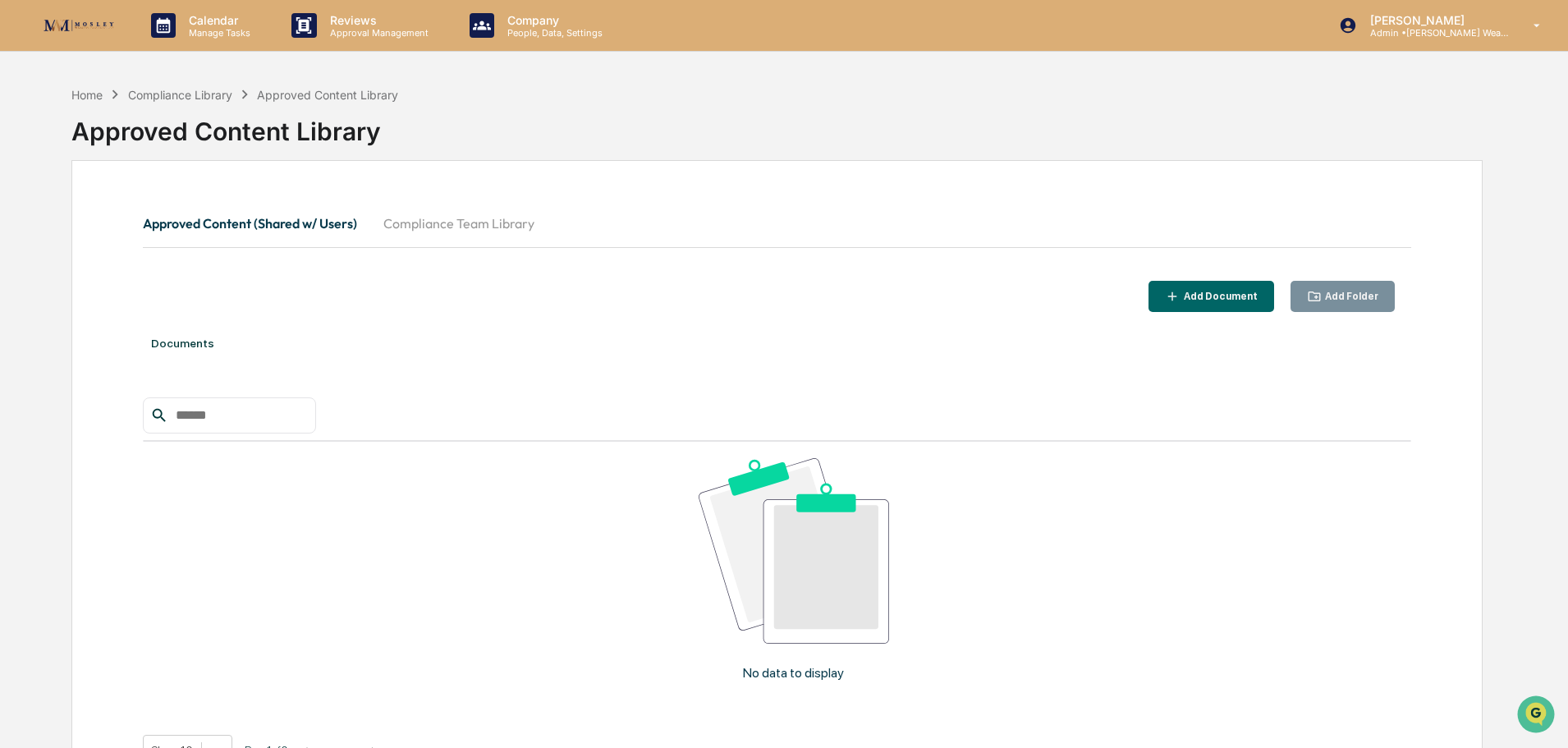
click at [461, 222] on button "Compliance Team Library" at bounding box center [459, 224] width 177 height 40
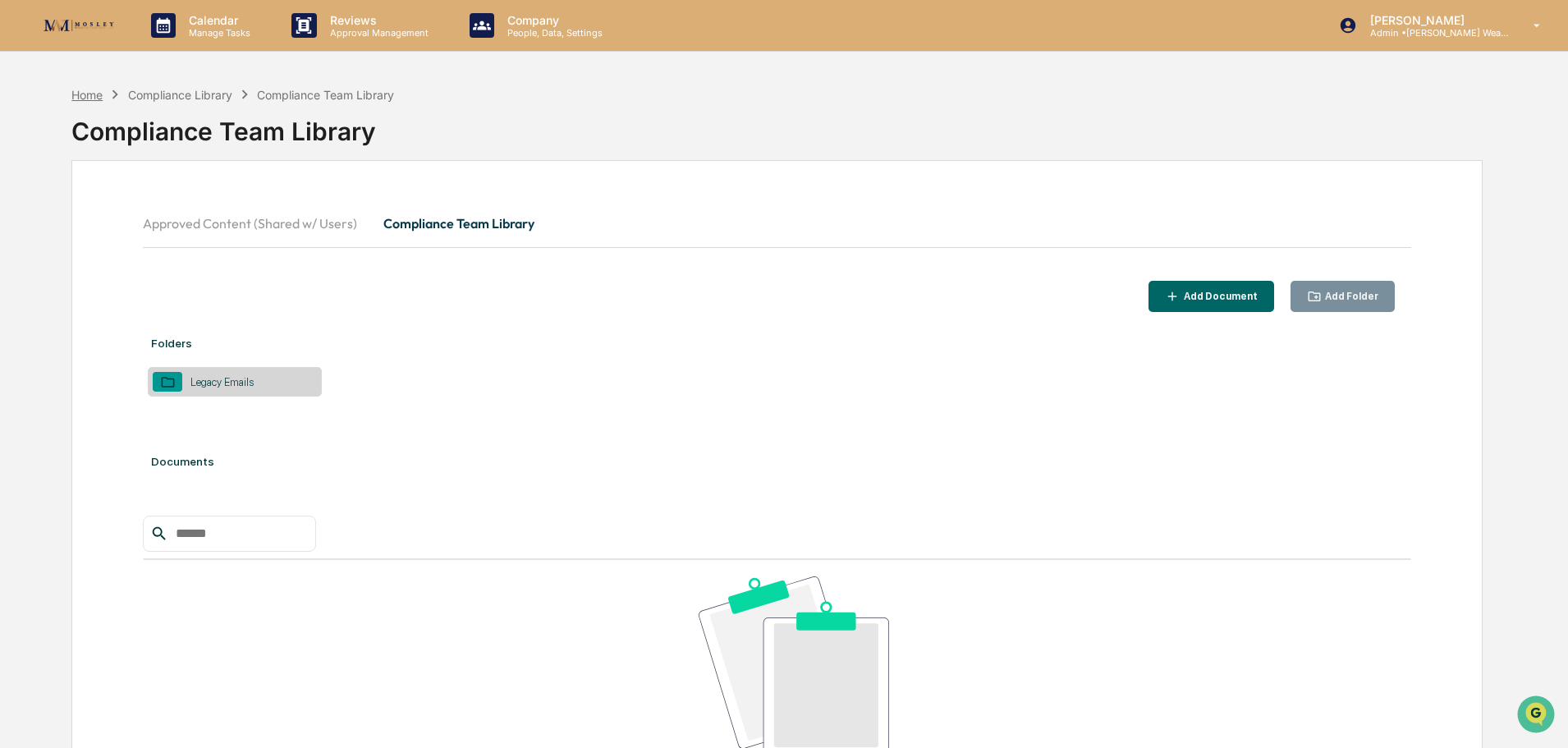
click at [79, 93] on div "Home" at bounding box center [87, 95] width 31 height 14
